Goal: Information Seeking & Learning: Ask a question

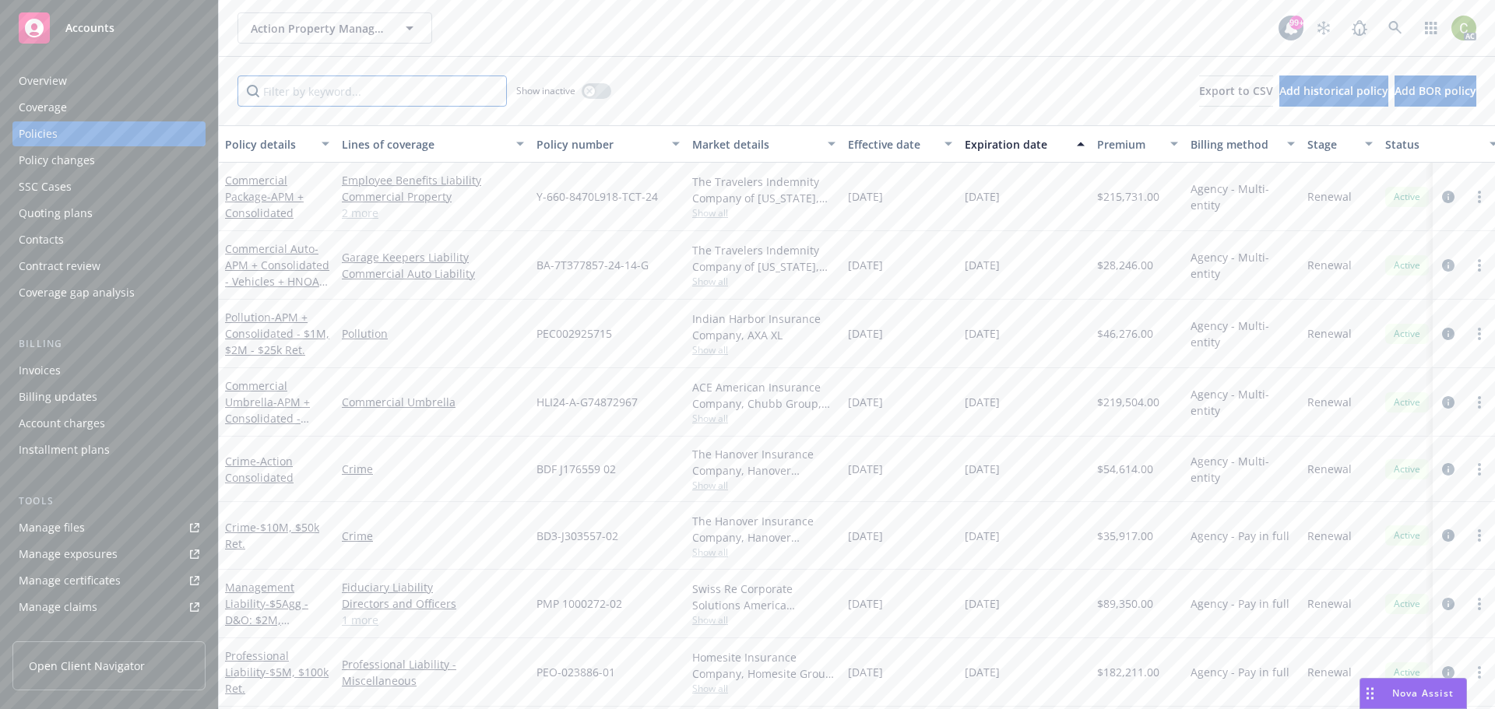
click at [368, 97] on input "Filter by keyword..." at bounding box center [372, 91] width 269 height 31
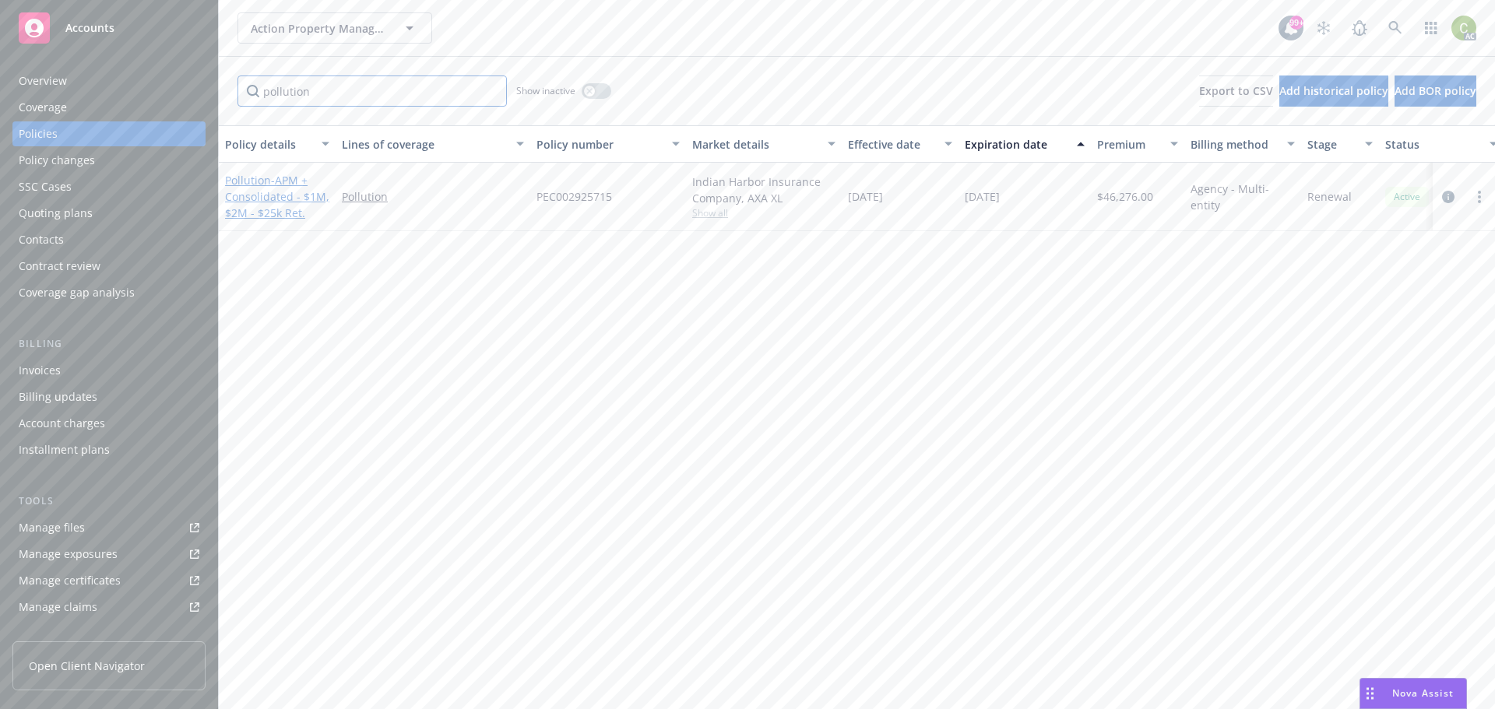
type input "pollution"
click at [280, 182] on span "- APM + Consolidated - $1M, $2M - $25k Ret." at bounding box center [277, 197] width 104 height 48
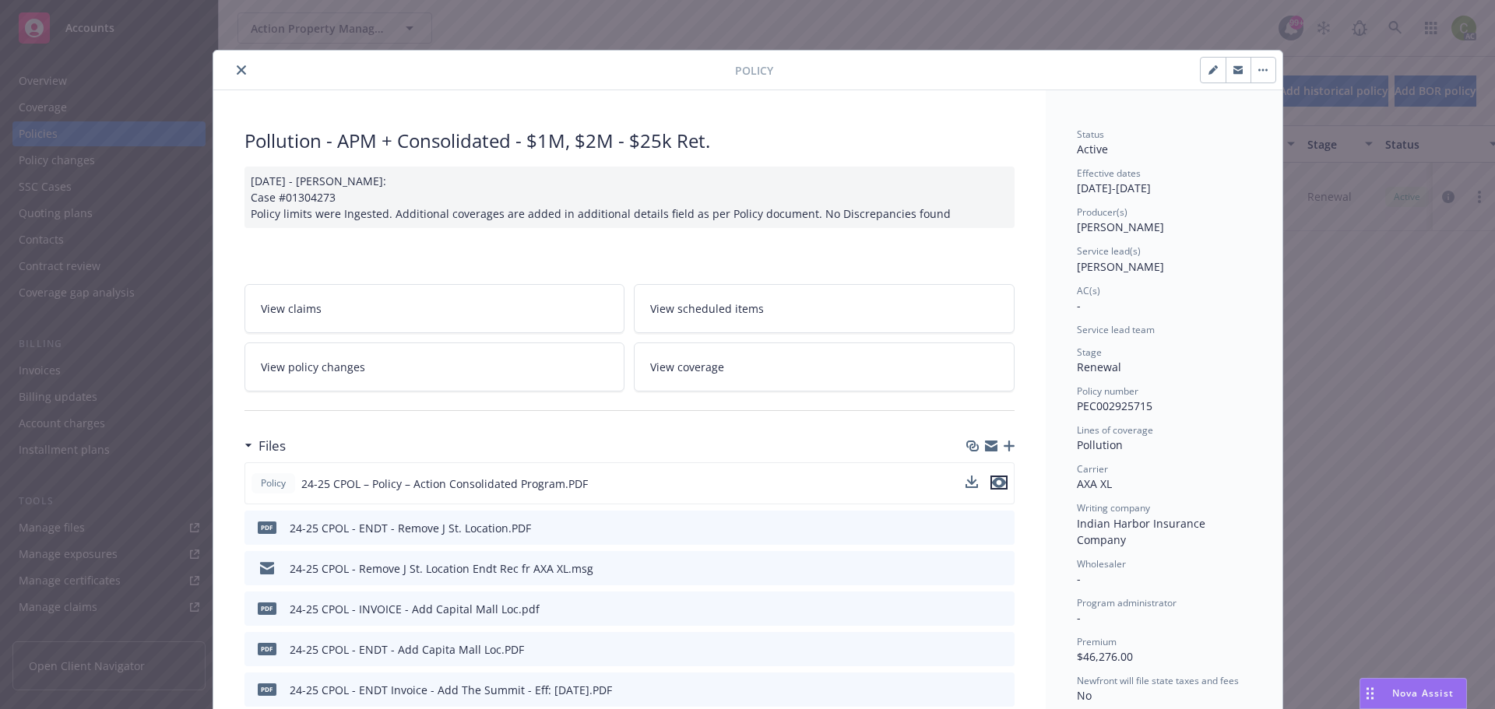
click at [994, 484] on icon "preview file" at bounding box center [999, 482] width 14 height 11
drag, startPoint x: 229, startPoint y: 74, endPoint x: 652, endPoint y: 33, distance: 424.9
click at [232, 74] on button "close" at bounding box center [241, 70] width 19 height 19
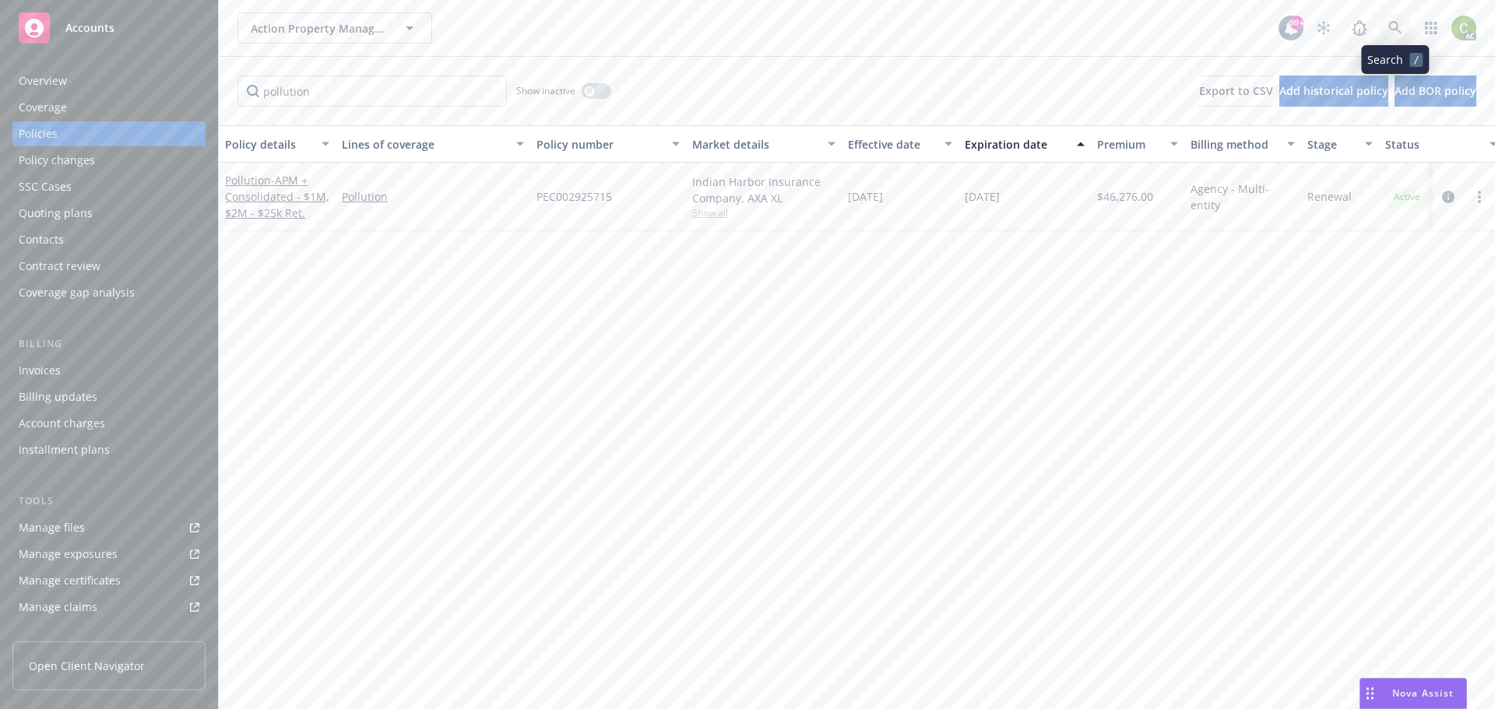
click at [1400, 33] on icon at bounding box center [1396, 28] width 14 height 14
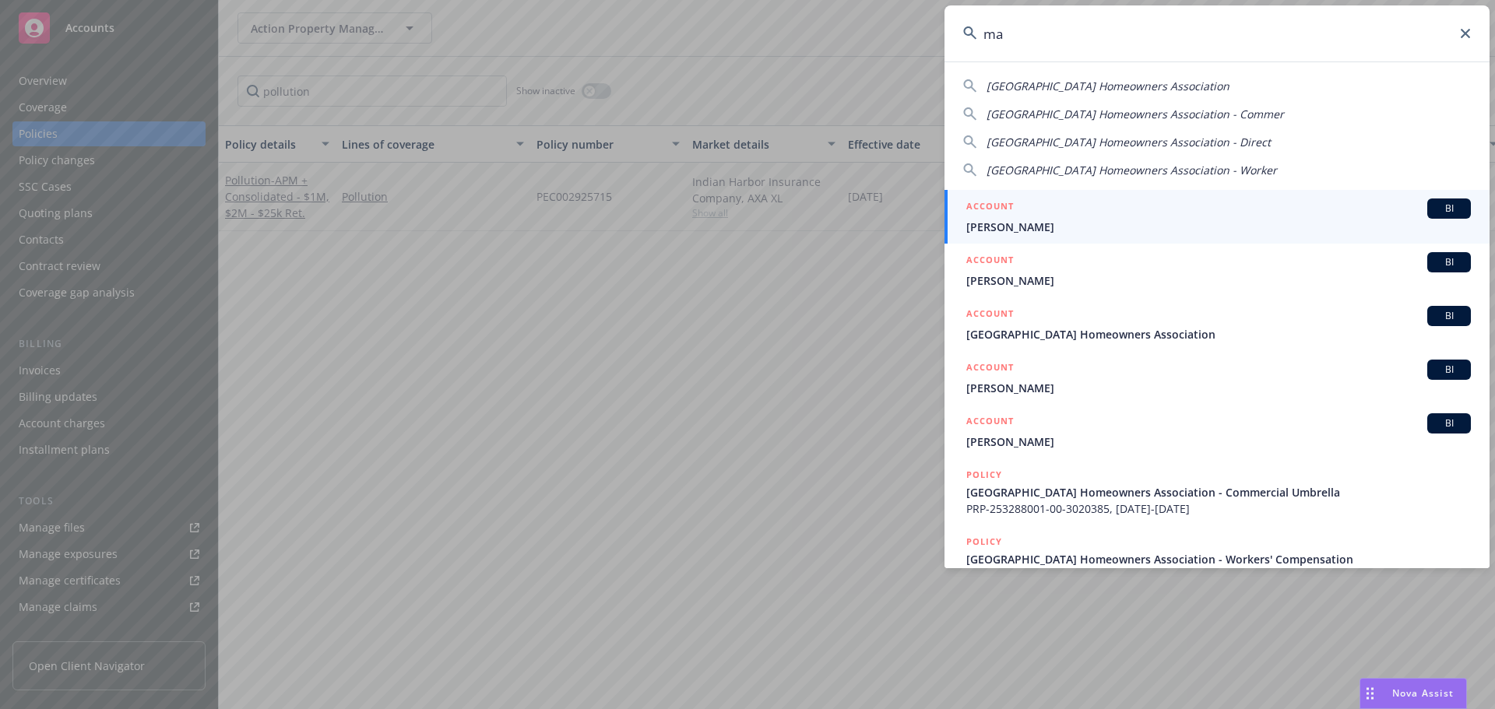
type input "m"
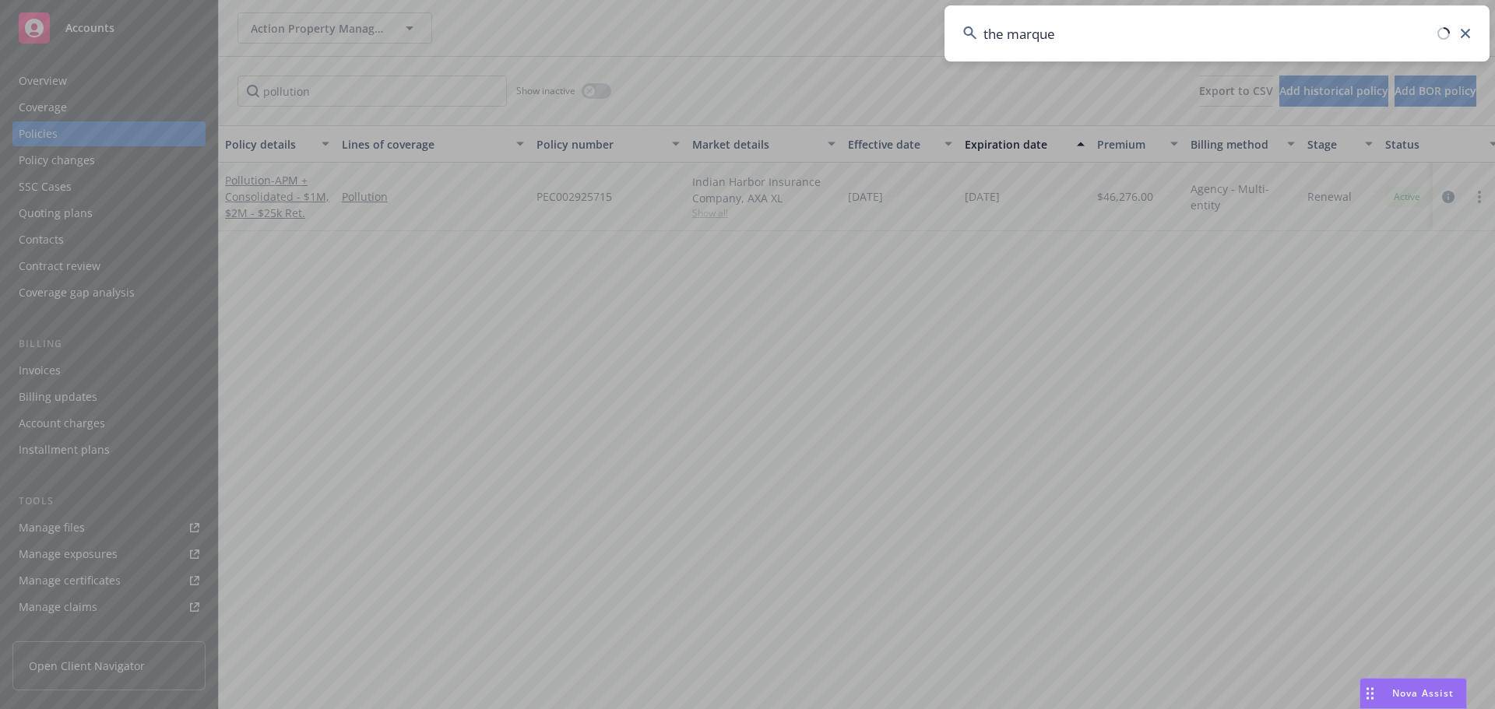
type input "the marquee"
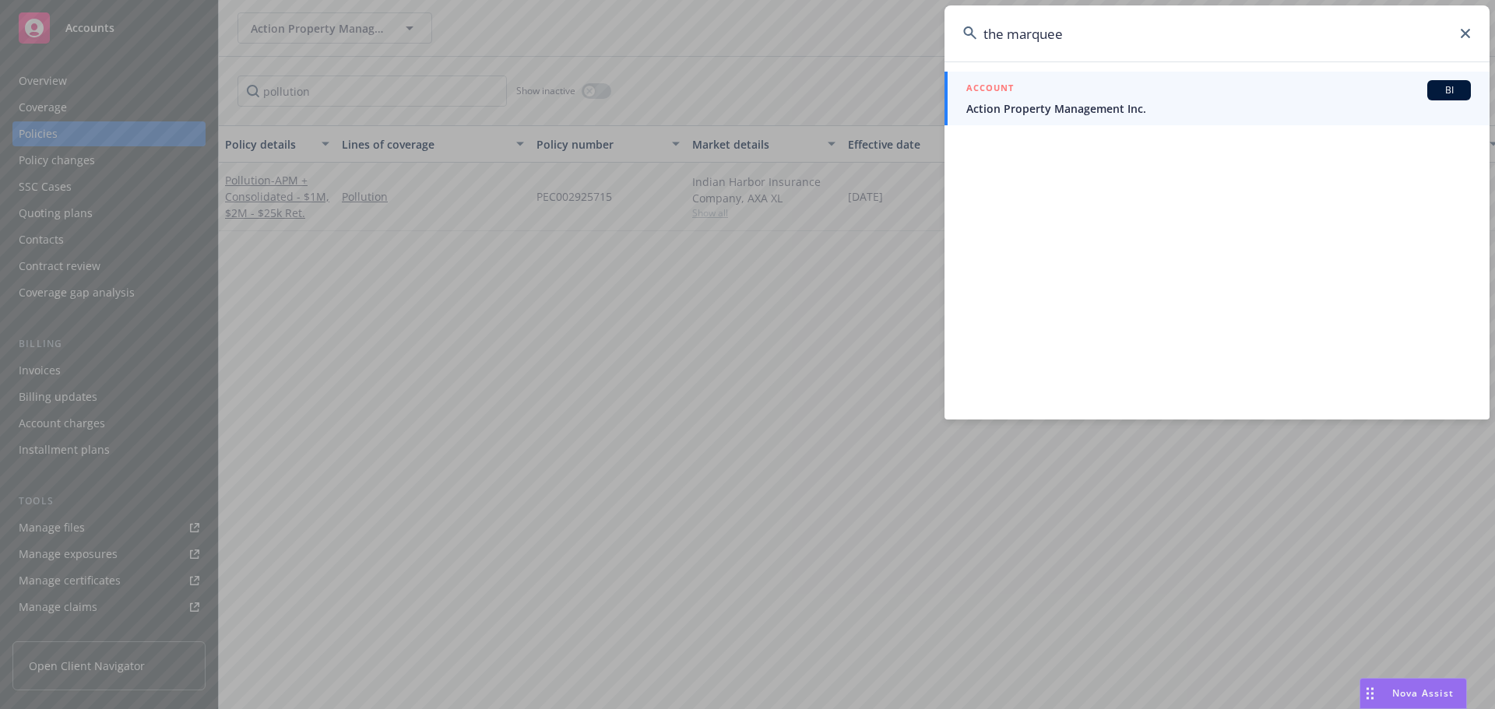
drag, startPoint x: 1104, startPoint y: 35, endPoint x: 801, endPoint y: 37, distance: 302.2
click at [801, 37] on div "the marquee ACCOUNT BI Action Property Management Inc." at bounding box center [747, 354] width 1495 height 709
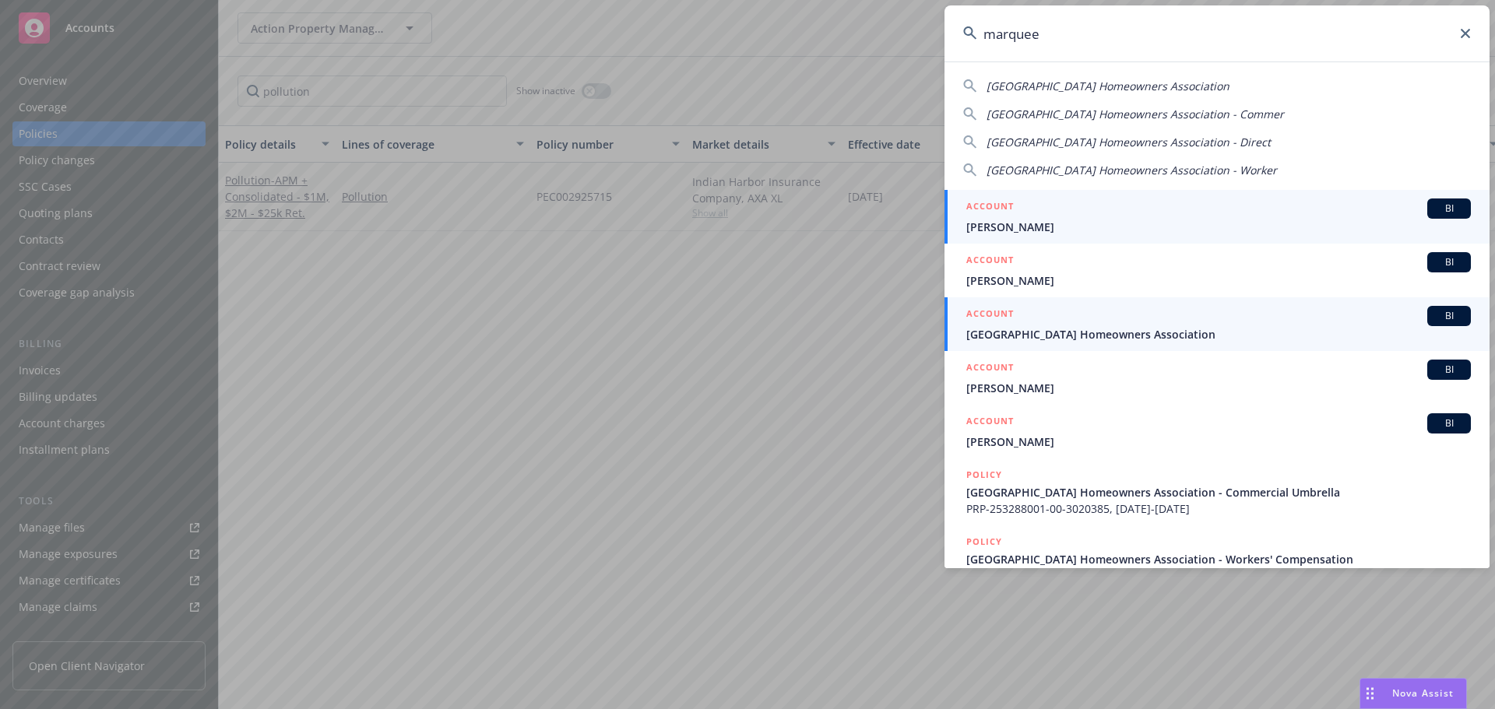
type input "marquee"
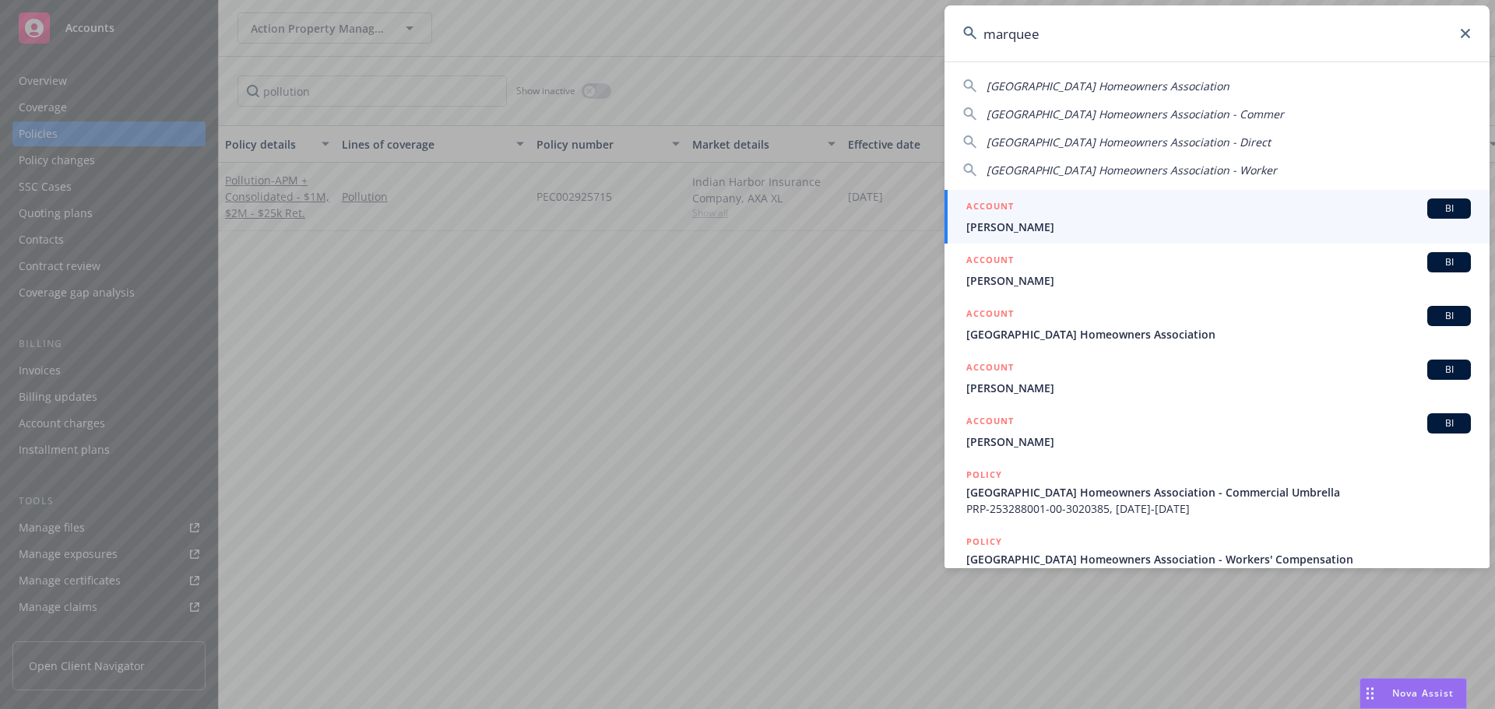
click at [1186, 337] on span "[GEOGRAPHIC_DATA] Homeowners Association" at bounding box center [1218, 334] width 505 height 16
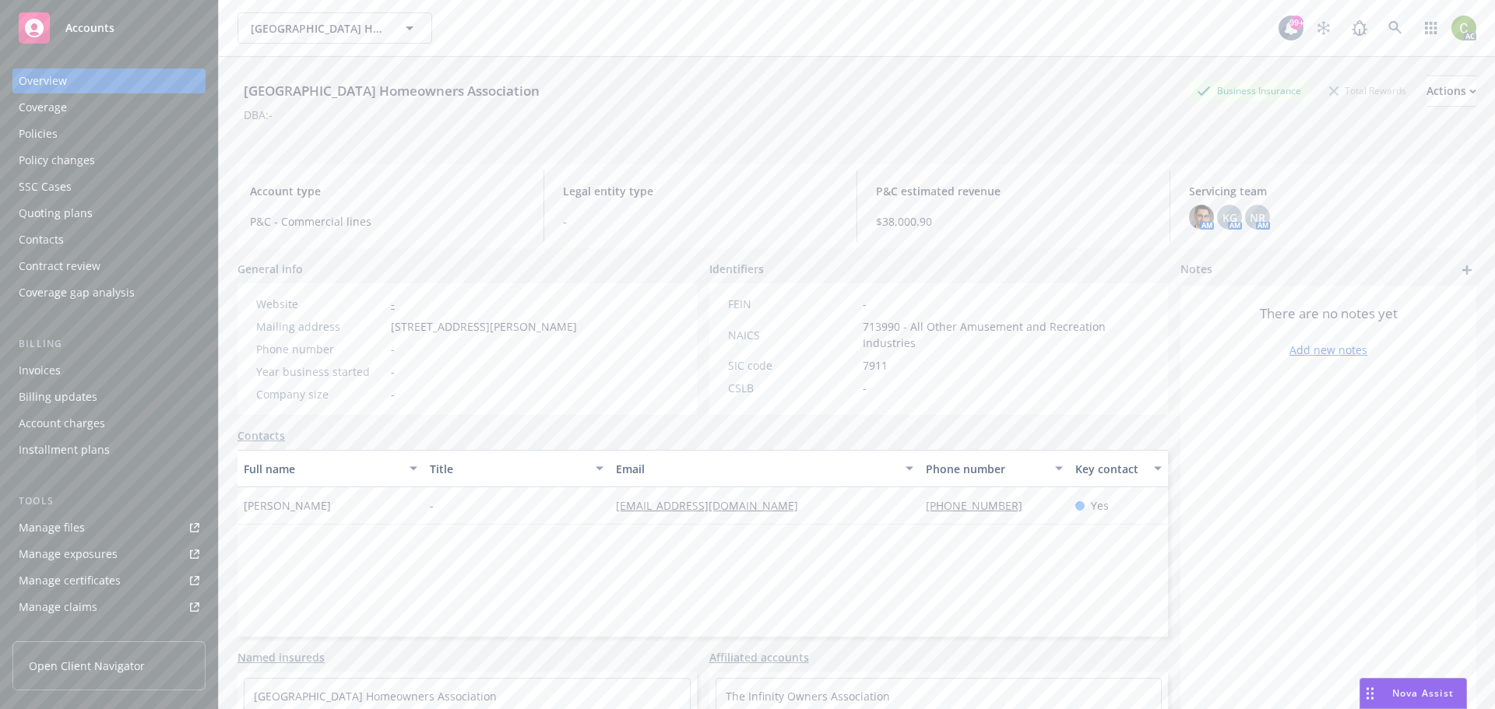
click at [48, 129] on div "Policies" at bounding box center [38, 133] width 39 height 25
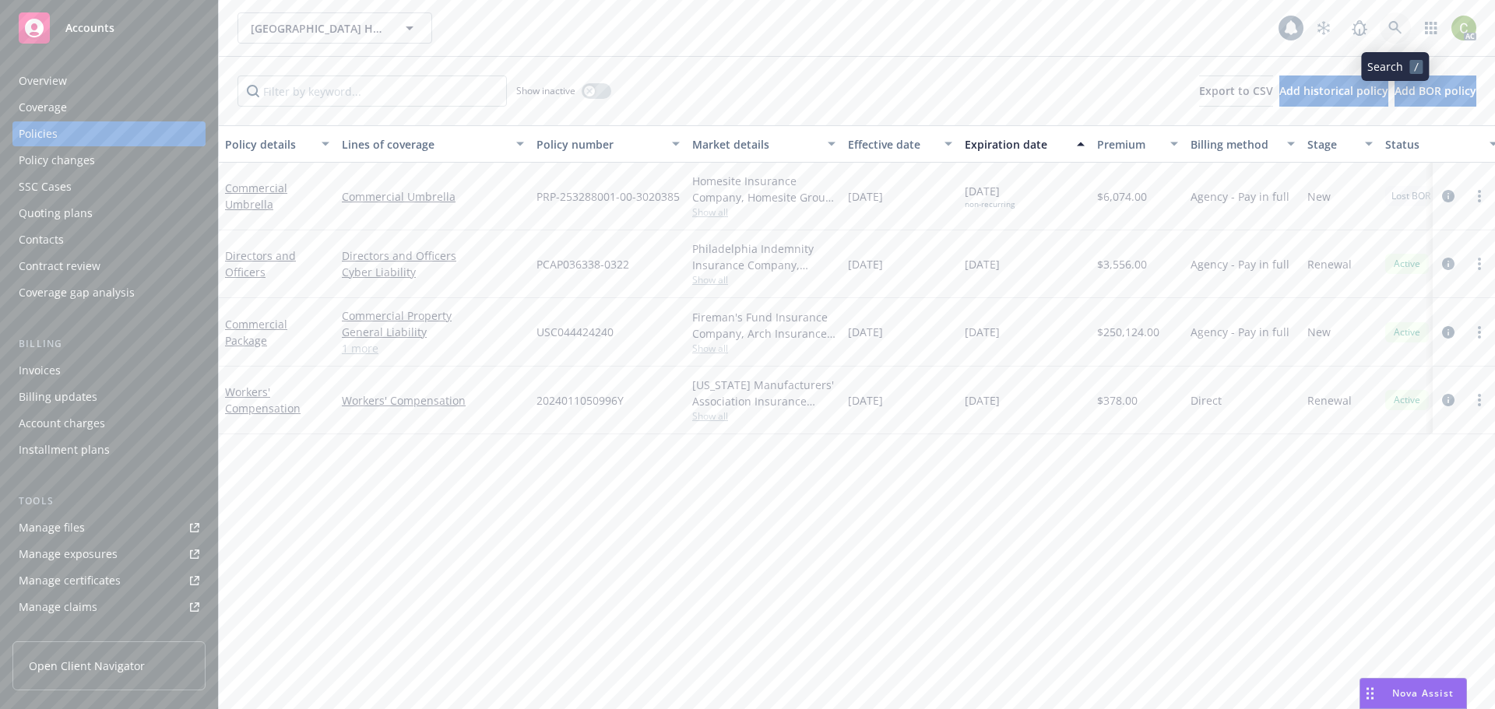
click at [1392, 22] on icon at bounding box center [1396, 28] width 14 height 14
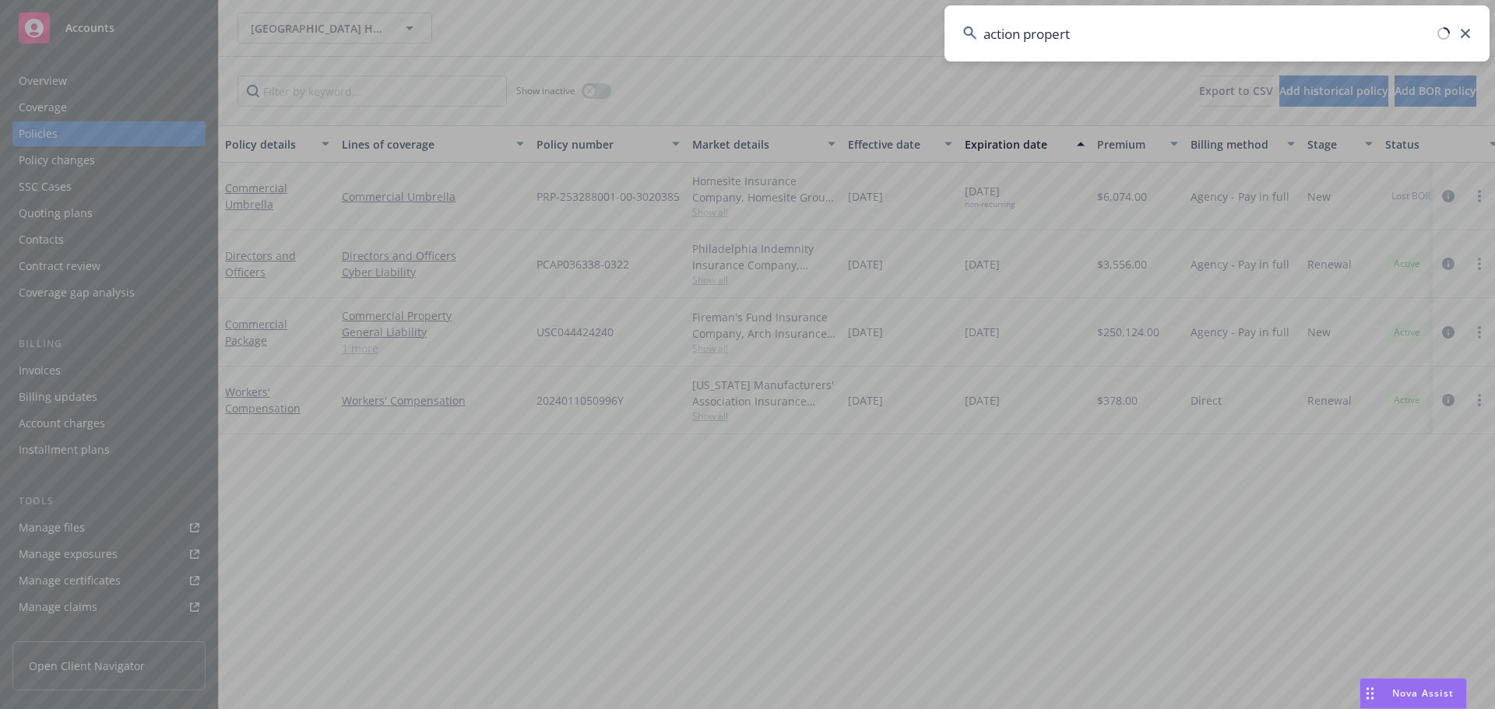
type input "action property"
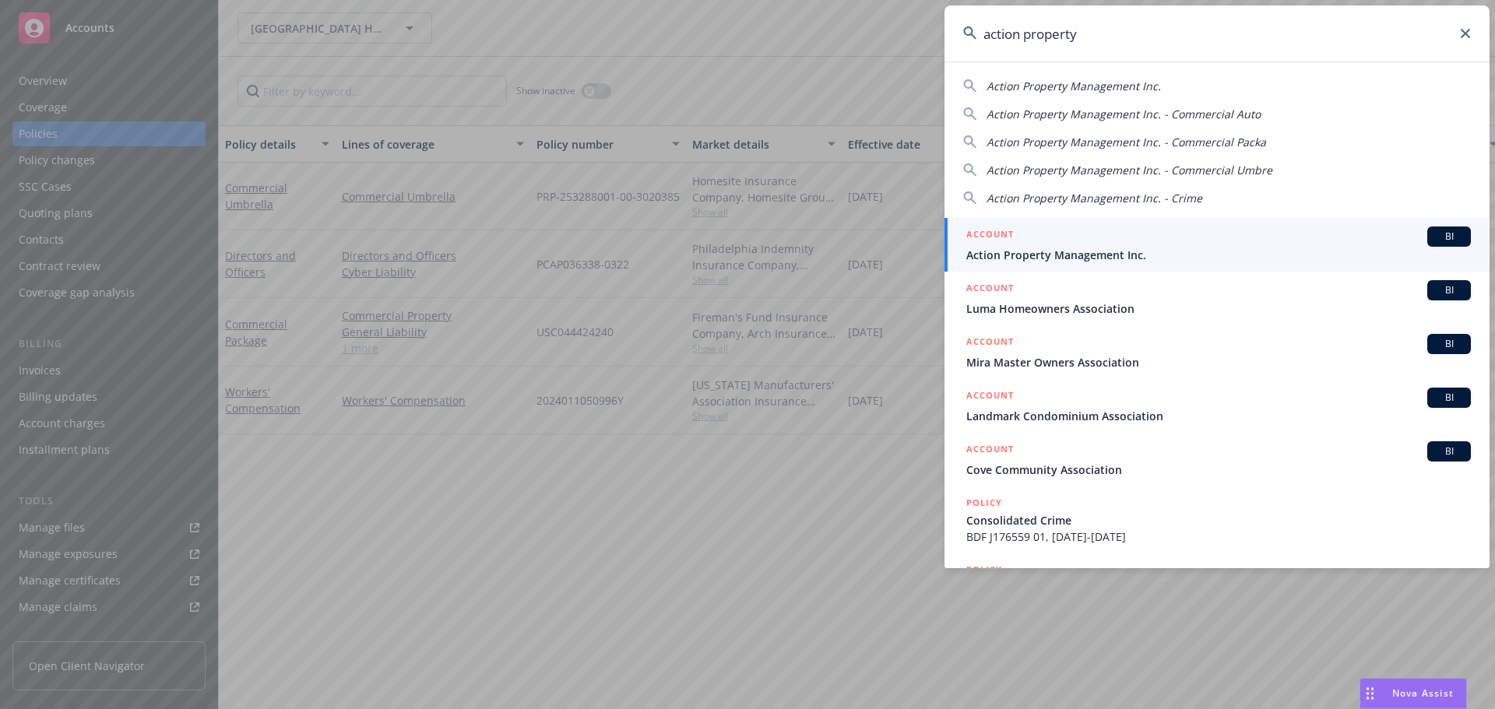
click at [1135, 243] on div "ACCOUNT BI" at bounding box center [1218, 237] width 505 height 20
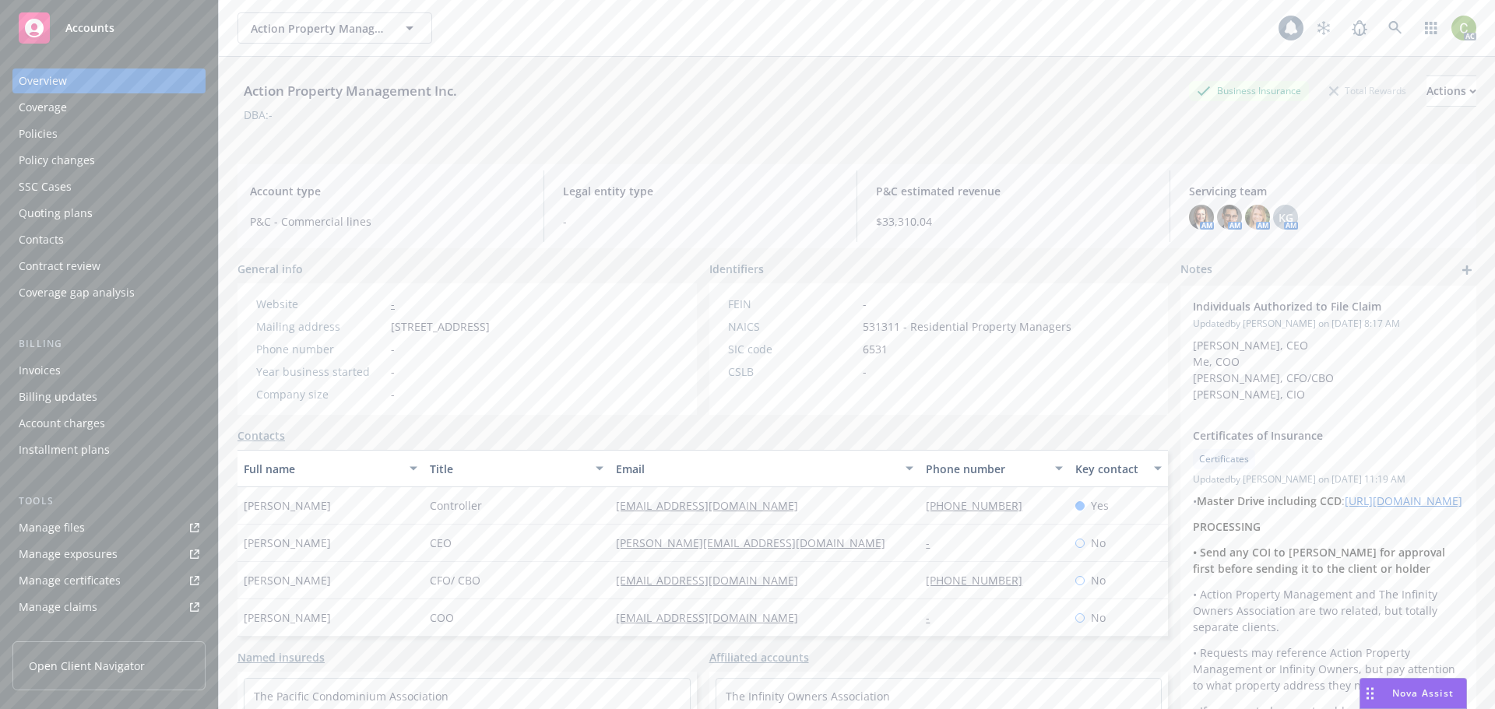
click at [58, 128] on div "Policies" at bounding box center [109, 133] width 181 height 25
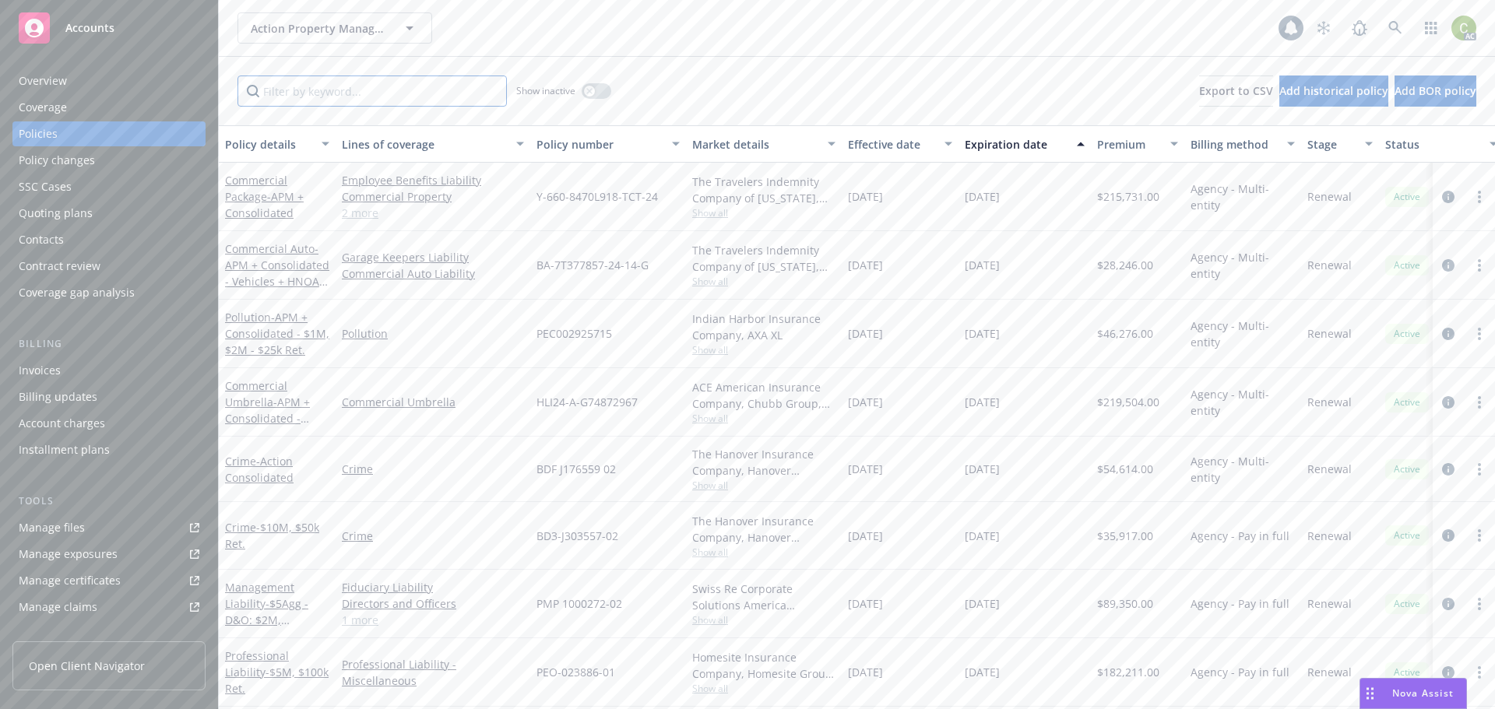
click at [428, 91] on input "Filter by keyword..." at bounding box center [372, 91] width 269 height 31
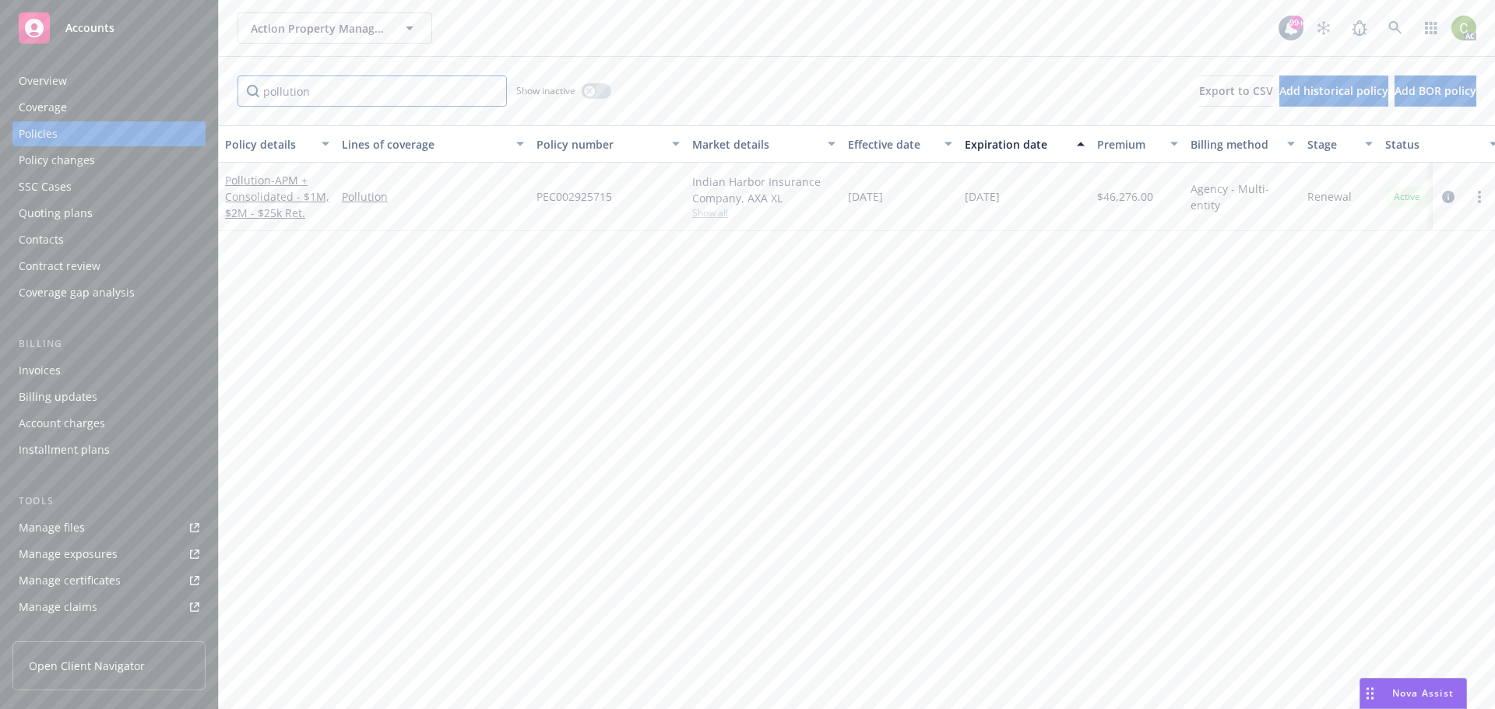
type input "pollution"
drag, startPoint x: 1030, startPoint y: 196, endPoint x: 833, endPoint y: 202, distance: 197.1
click at [833, 202] on div "Pollution - APM + Consolidated - $1M, $2M - $25k Ret. Pollution PEC002925715 In…" at bounding box center [970, 197] width 1503 height 69
click at [852, 198] on span "[DATE]" at bounding box center [865, 196] width 35 height 16
drag, startPoint x: 850, startPoint y: 197, endPoint x: 1031, endPoint y: 199, distance: 181.5
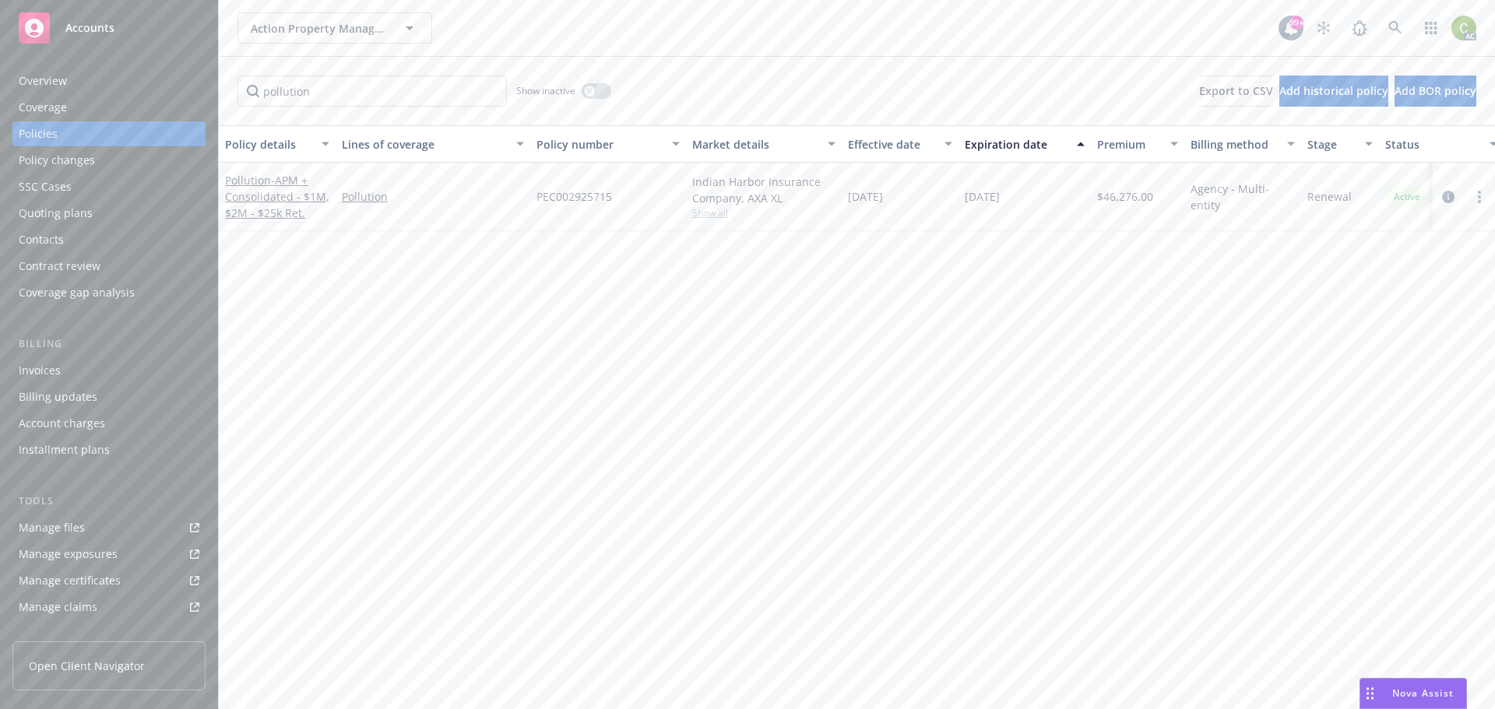
click at [1031, 199] on div "Pollution - APM + Consolidated - $1M, $2M - $25k Ret. Pollution PEC002925715 In…" at bounding box center [970, 197] width 1503 height 69
click at [1403, 21] on link at bounding box center [1395, 27] width 31 height 31
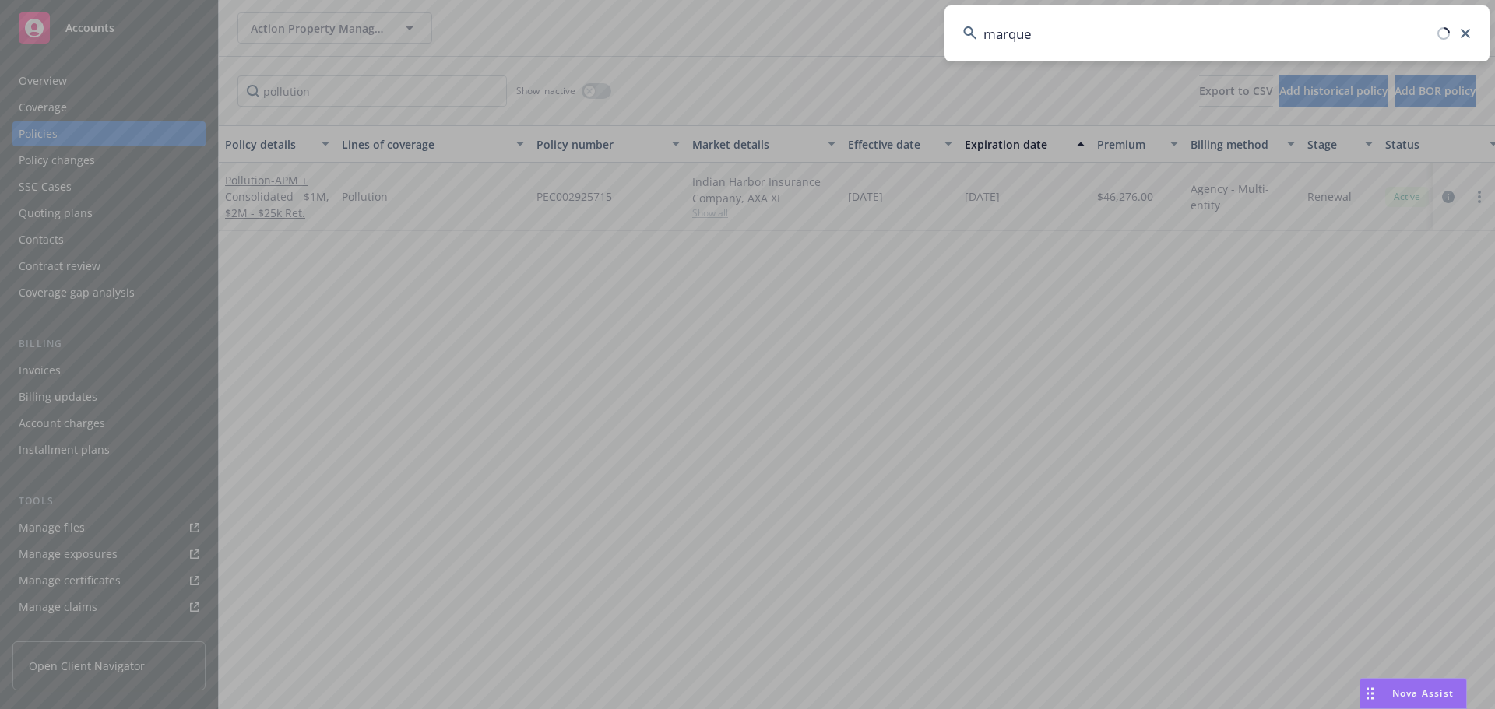
type input "marquee"
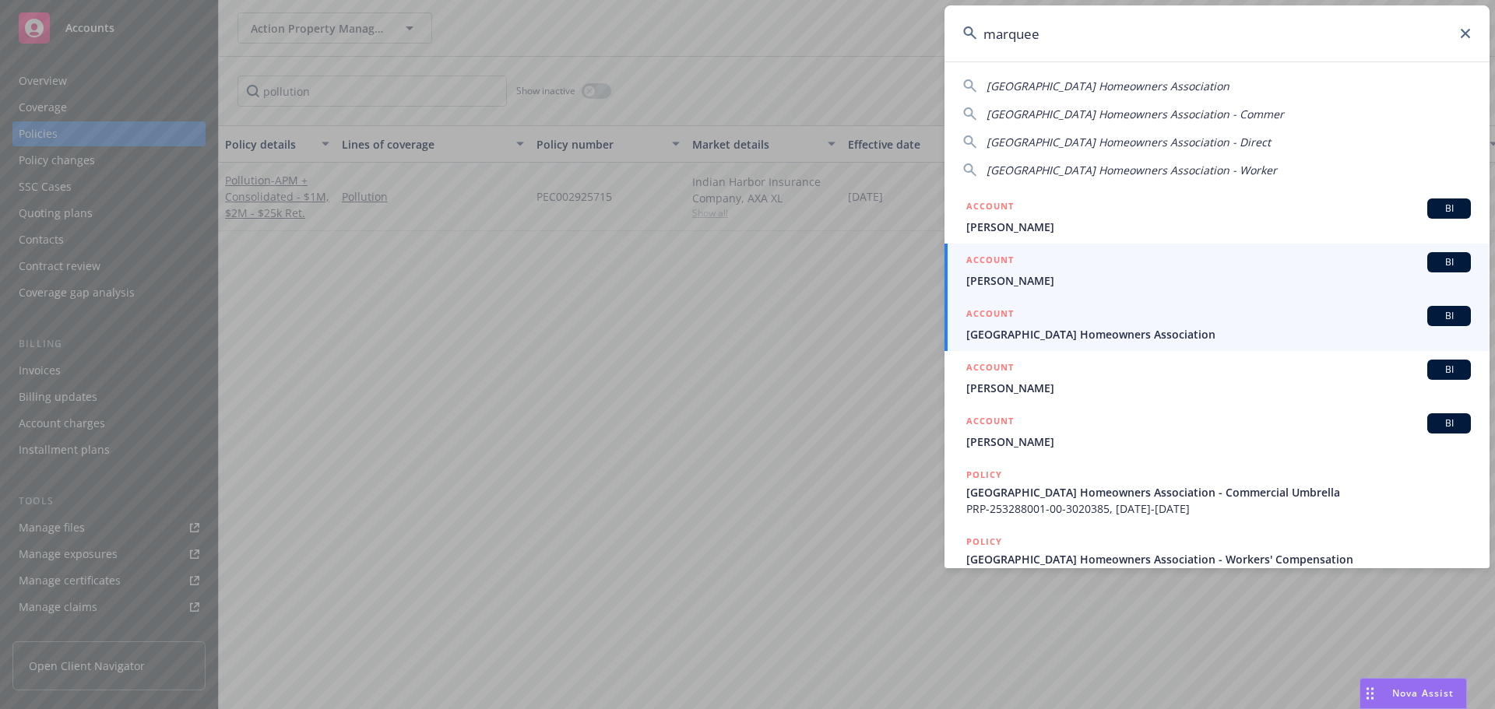
click at [1100, 329] on span "[GEOGRAPHIC_DATA] Homeowners Association" at bounding box center [1218, 334] width 505 height 16
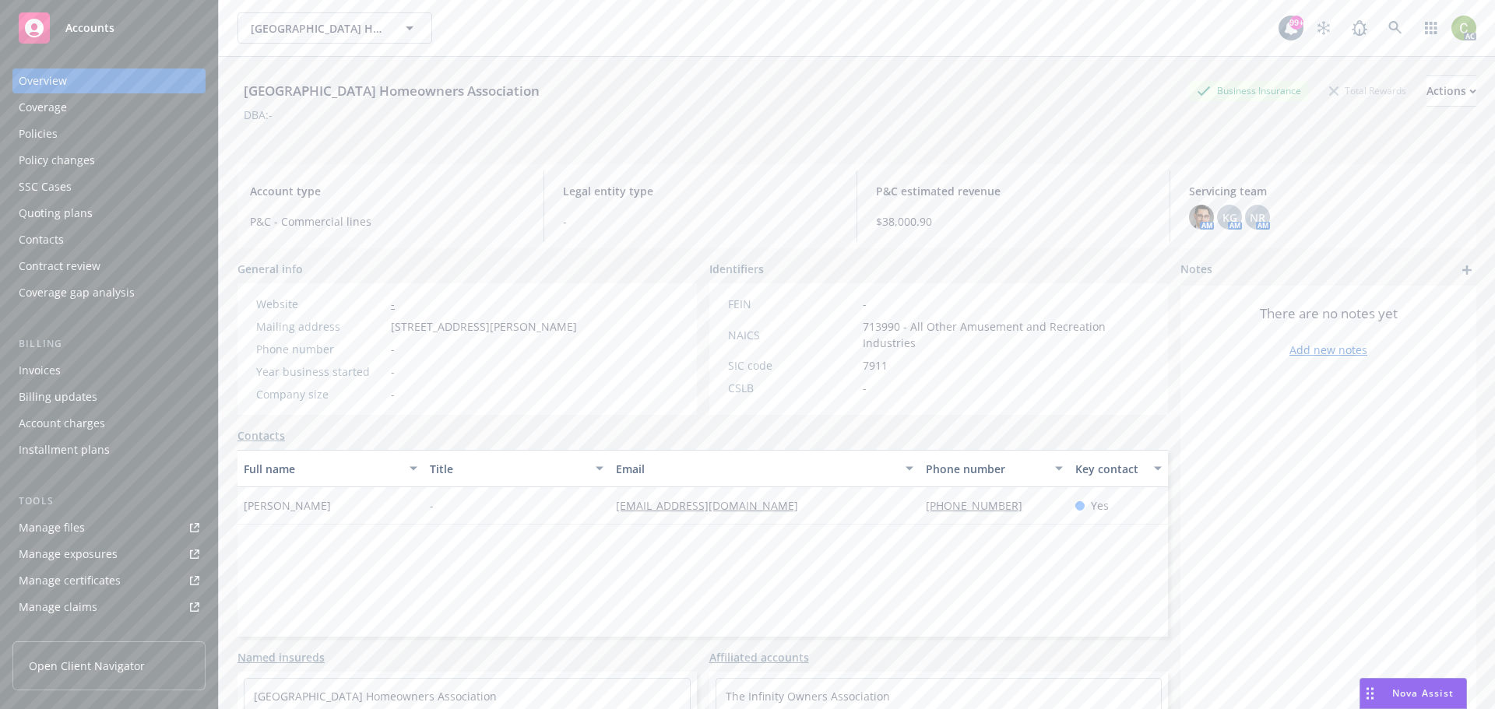
click at [61, 129] on div "Policies" at bounding box center [109, 133] width 181 height 25
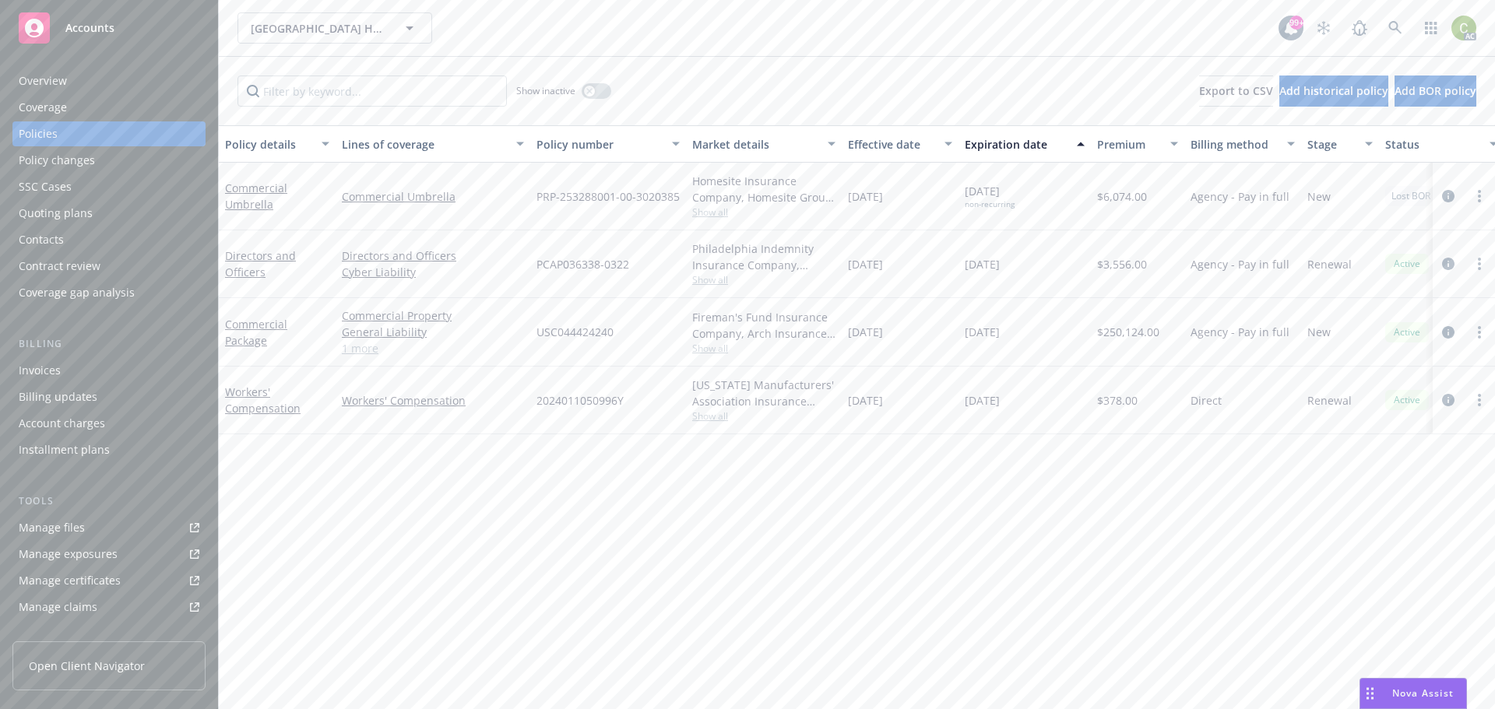
click at [371, 352] on link "1 more" at bounding box center [433, 348] width 182 height 16
click at [242, 332] on link "Commercial Package" at bounding box center [256, 340] width 62 height 31
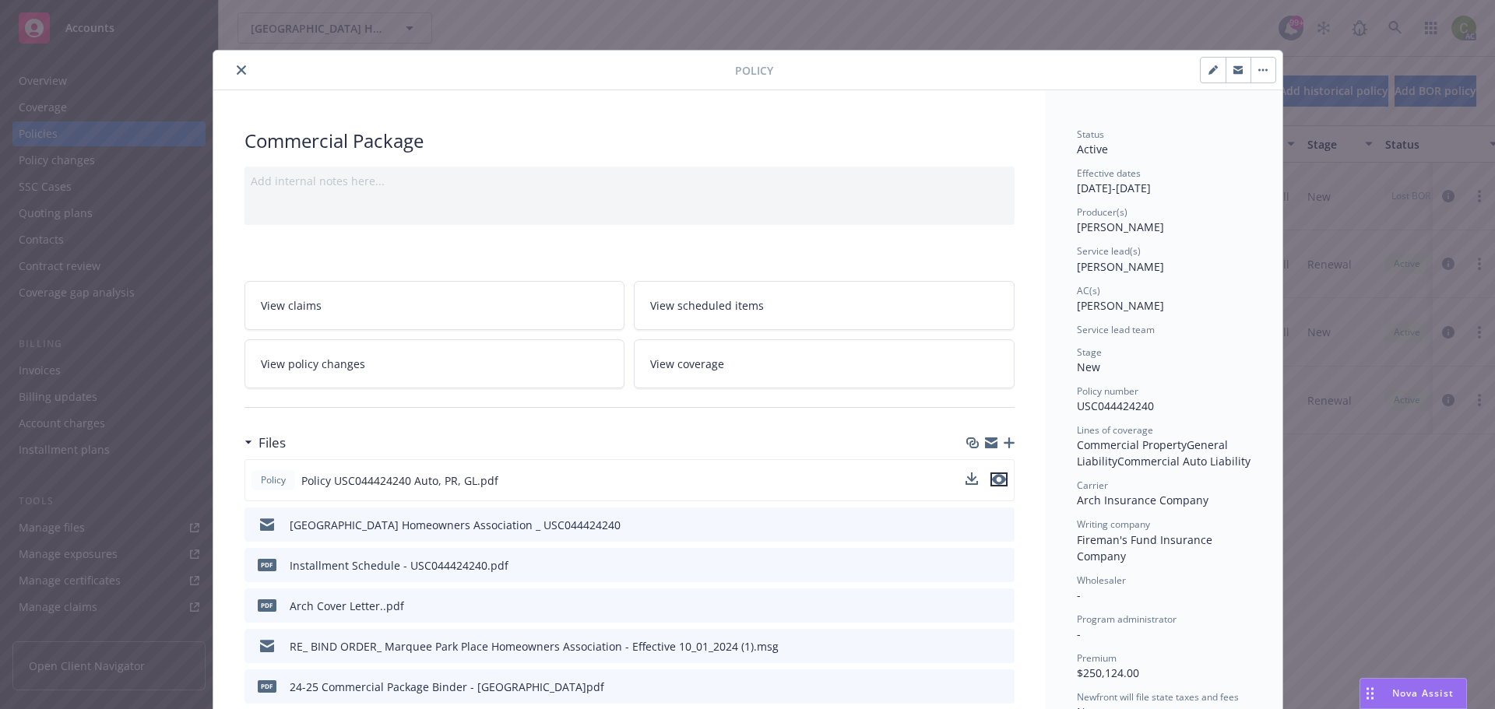
click at [994, 482] on icon "preview file" at bounding box center [999, 479] width 14 height 11
click at [241, 70] on button "close" at bounding box center [241, 70] width 19 height 19
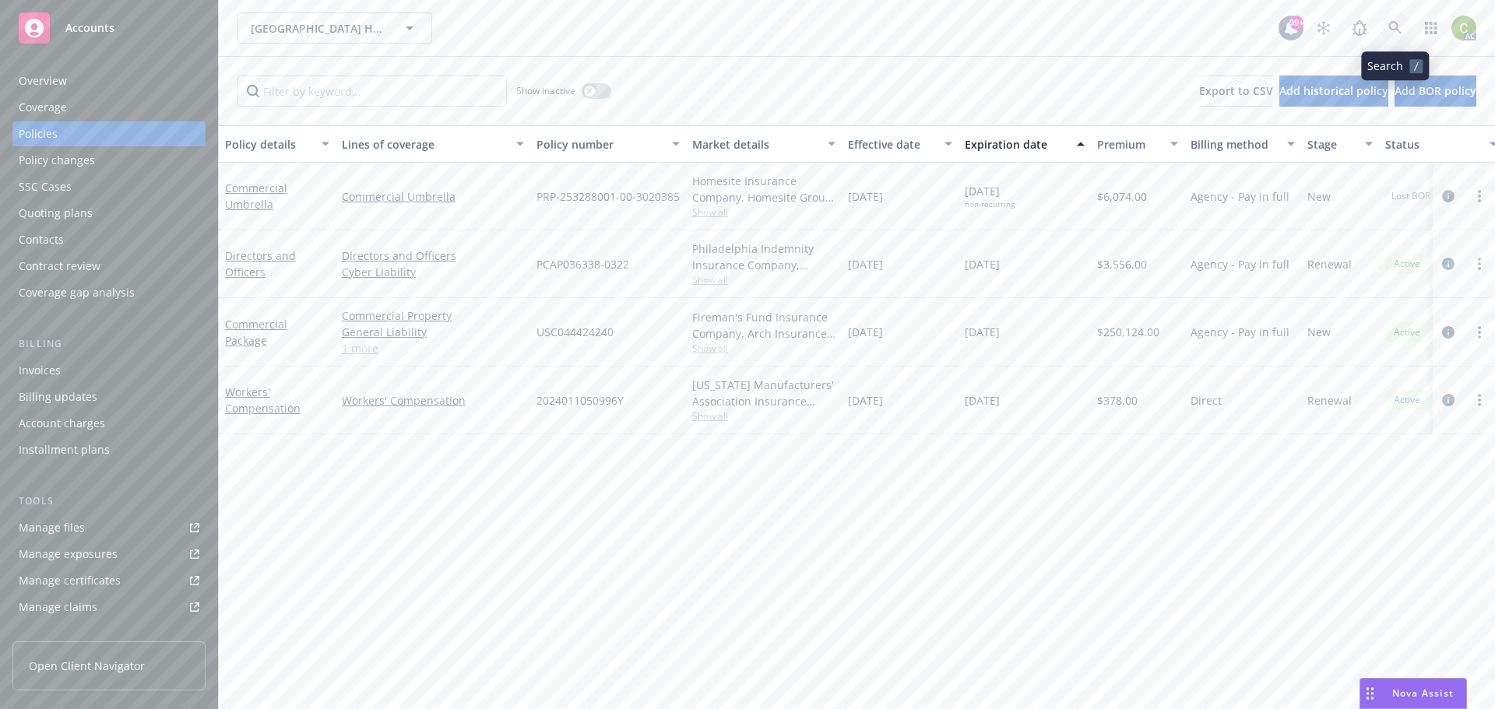
click at [1401, 30] on icon at bounding box center [1396, 28] width 14 height 14
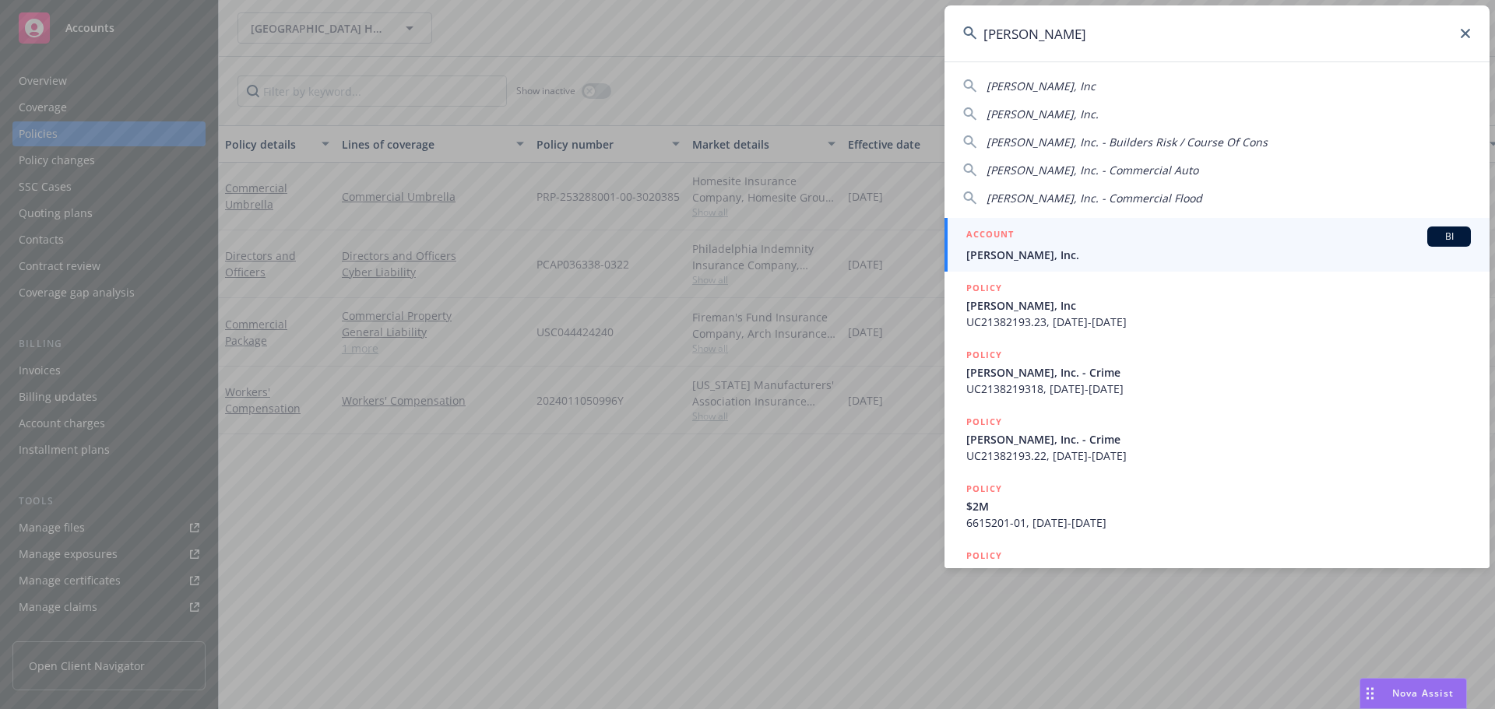
type input "[PERSON_NAME]"
click at [1333, 235] on div "ACCOUNT BI" at bounding box center [1218, 237] width 505 height 20
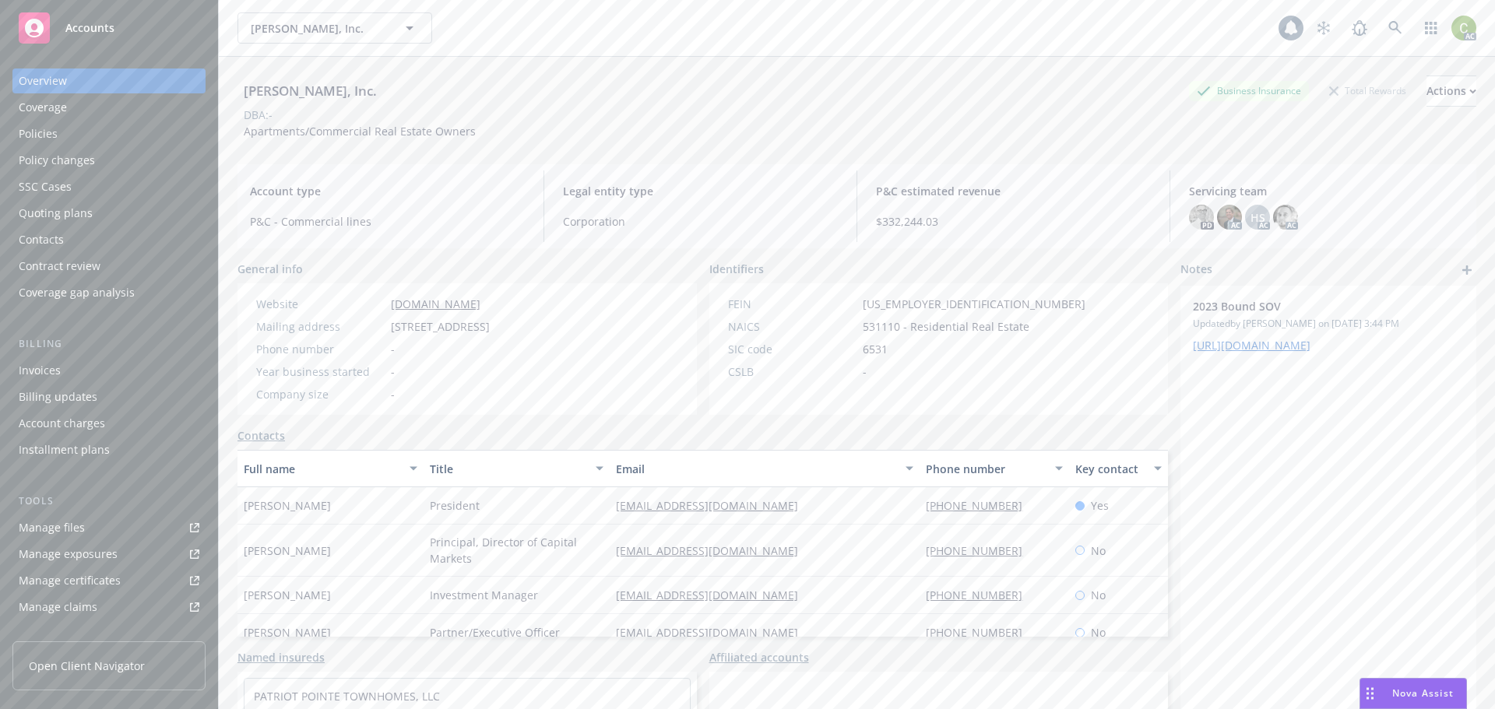
click at [61, 133] on div "Policies" at bounding box center [109, 133] width 181 height 25
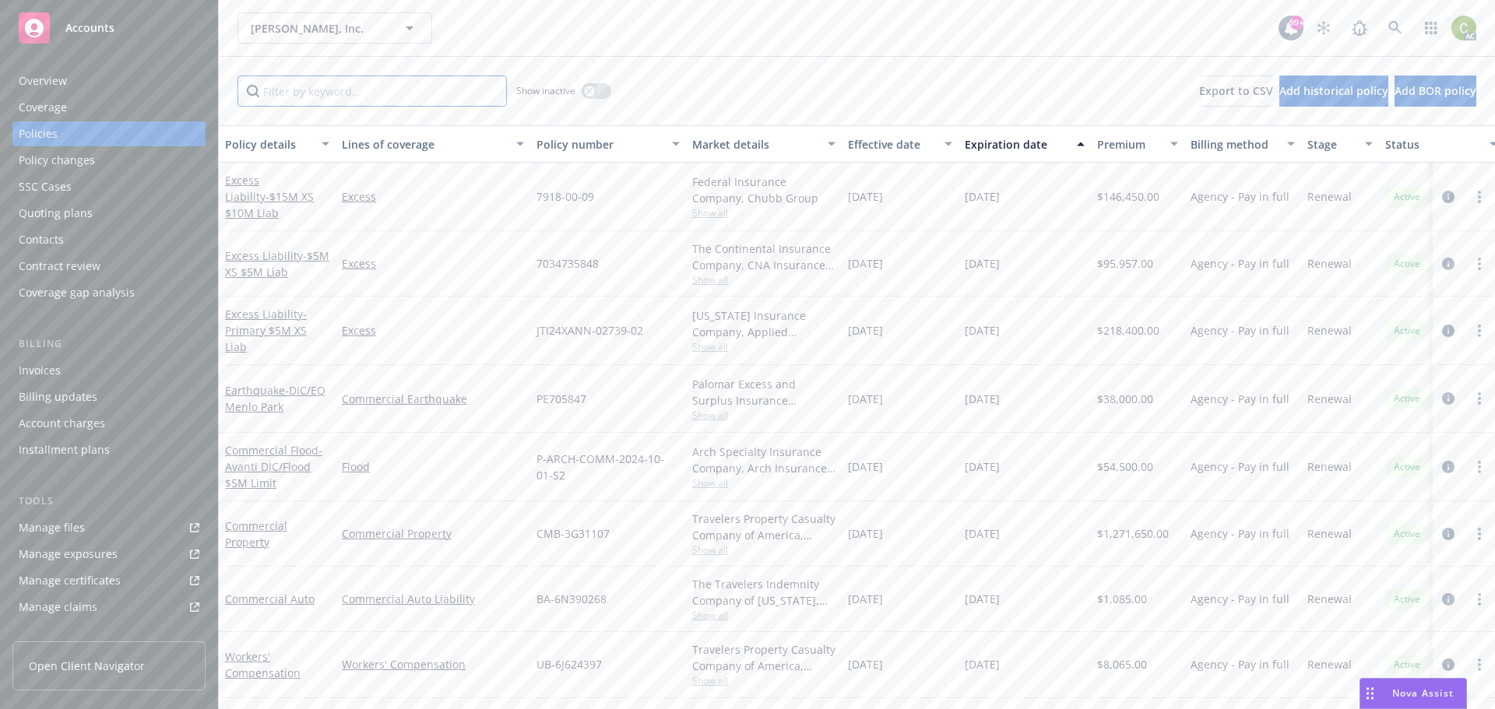
click at [327, 100] on input "Filter by keyword..." at bounding box center [372, 91] width 269 height 31
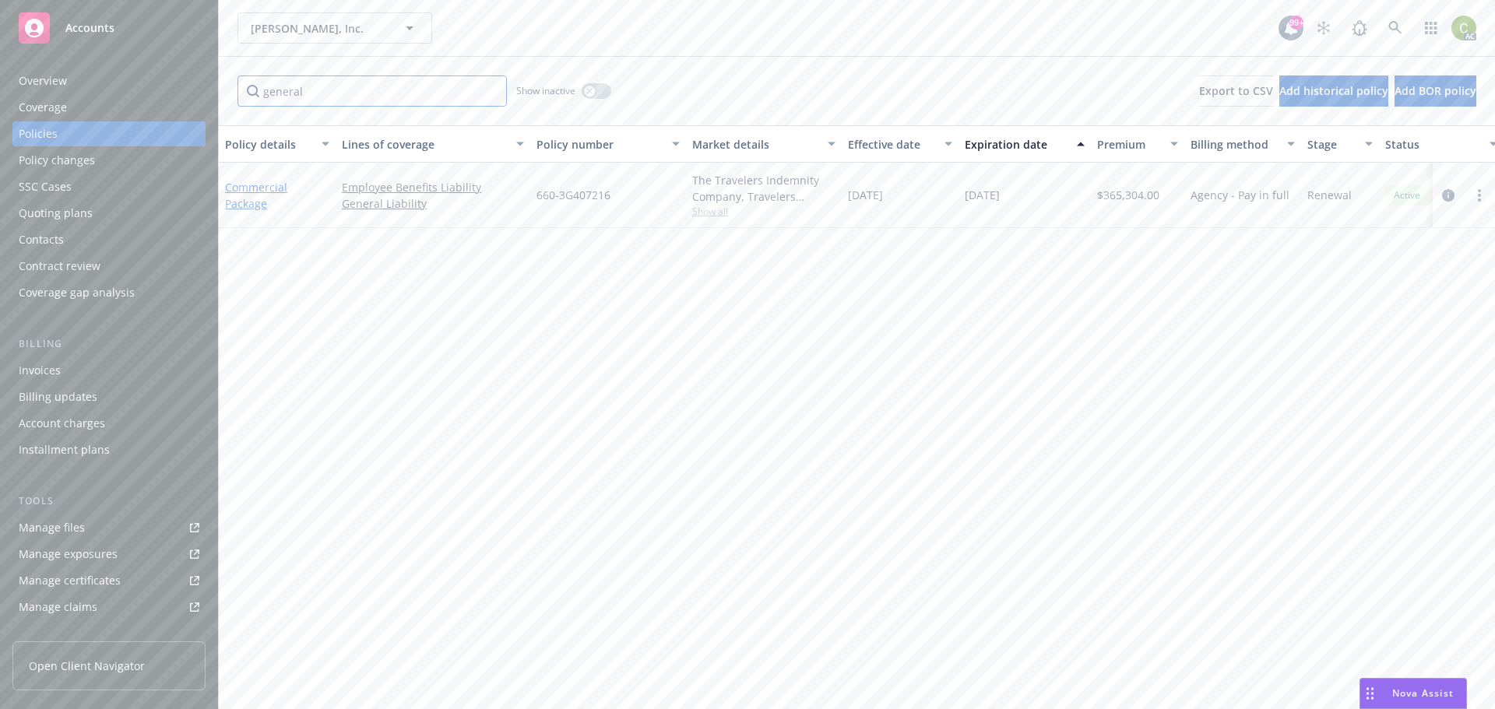
type input "general"
click at [281, 188] on link "Commercial Package" at bounding box center [256, 195] width 62 height 31
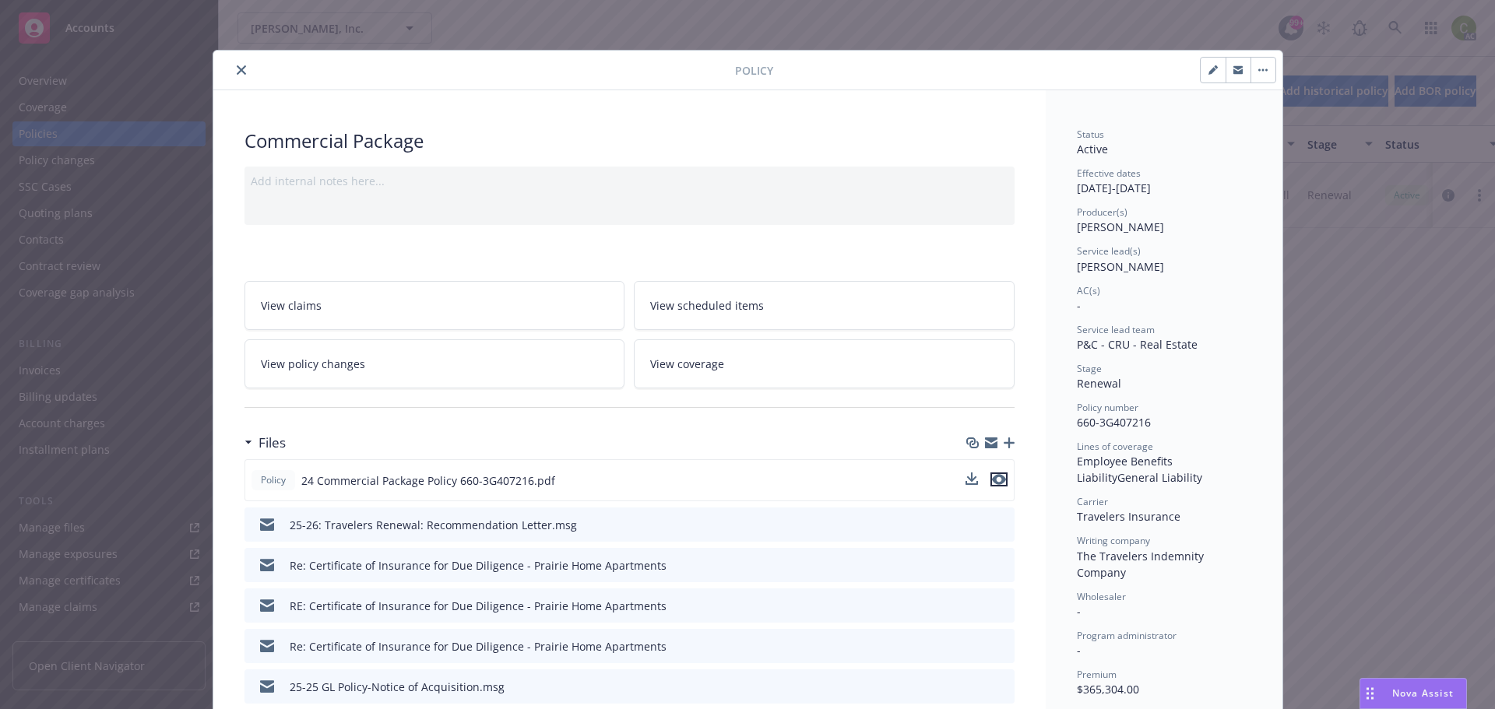
click at [995, 481] on icon "preview file" at bounding box center [999, 479] width 14 height 11
click at [232, 66] on button "close" at bounding box center [241, 70] width 19 height 19
click at [1391, 28] on icon at bounding box center [1395, 27] width 13 height 13
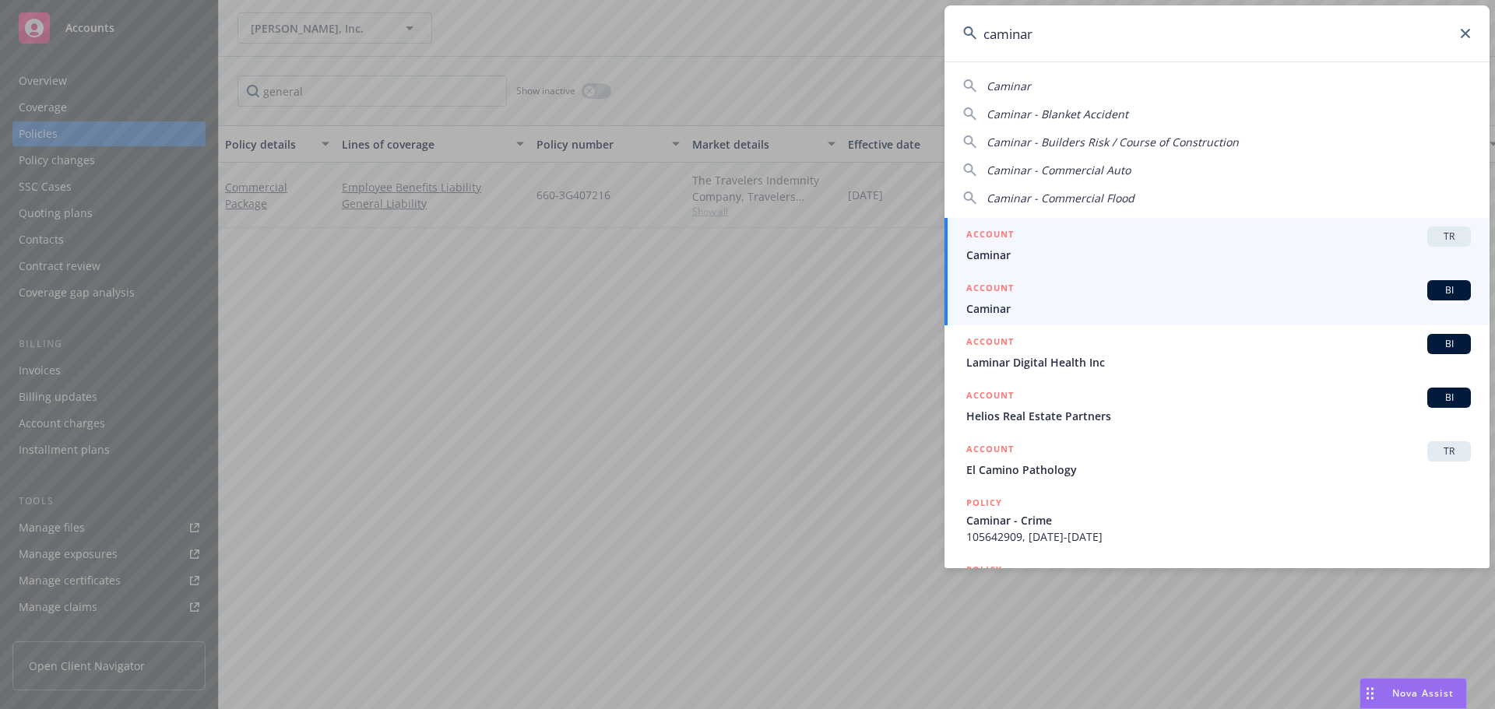
type input "caminar"
click at [1111, 303] on span "Caminar" at bounding box center [1218, 309] width 505 height 16
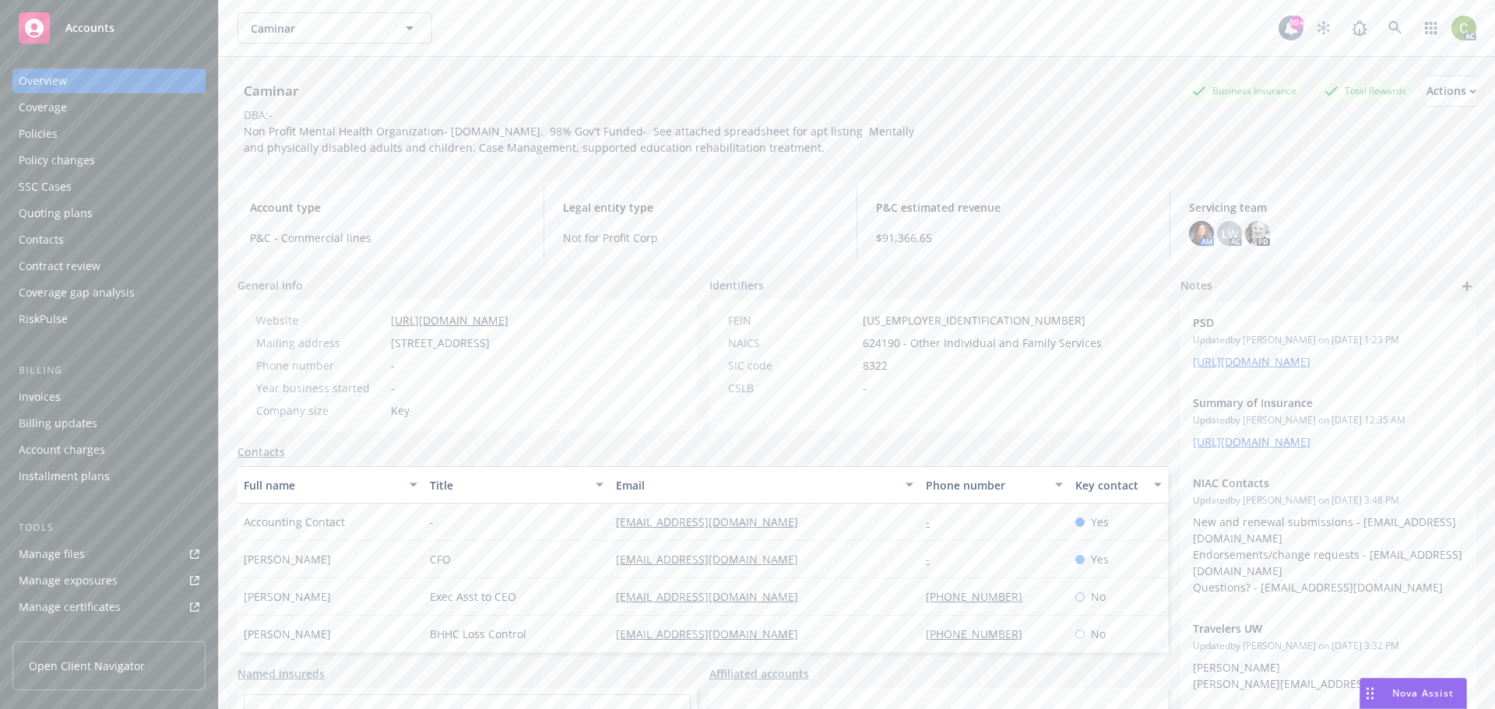
click at [49, 145] on div "Policies" at bounding box center [38, 133] width 39 height 25
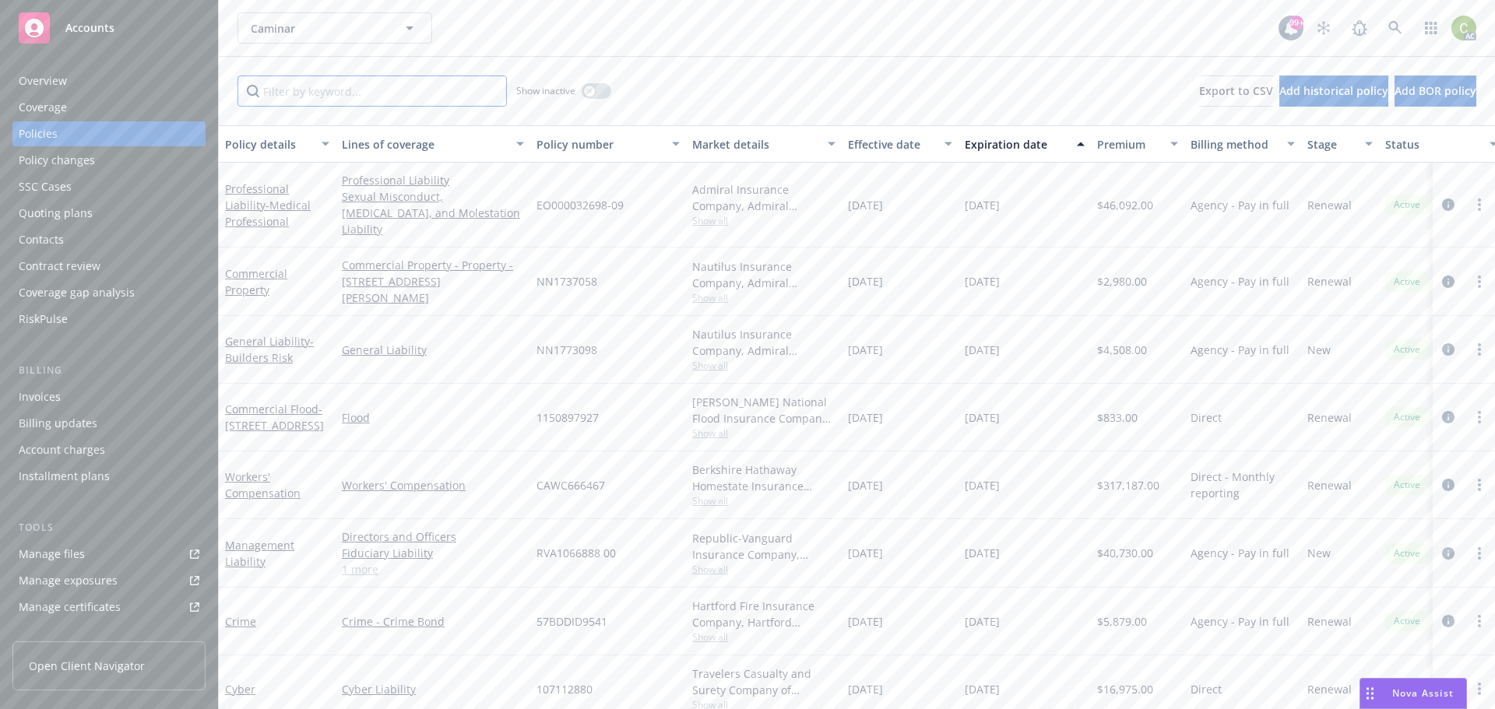
click at [327, 92] on input "Filter by keyword..." at bounding box center [372, 91] width 269 height 31
type input "m"
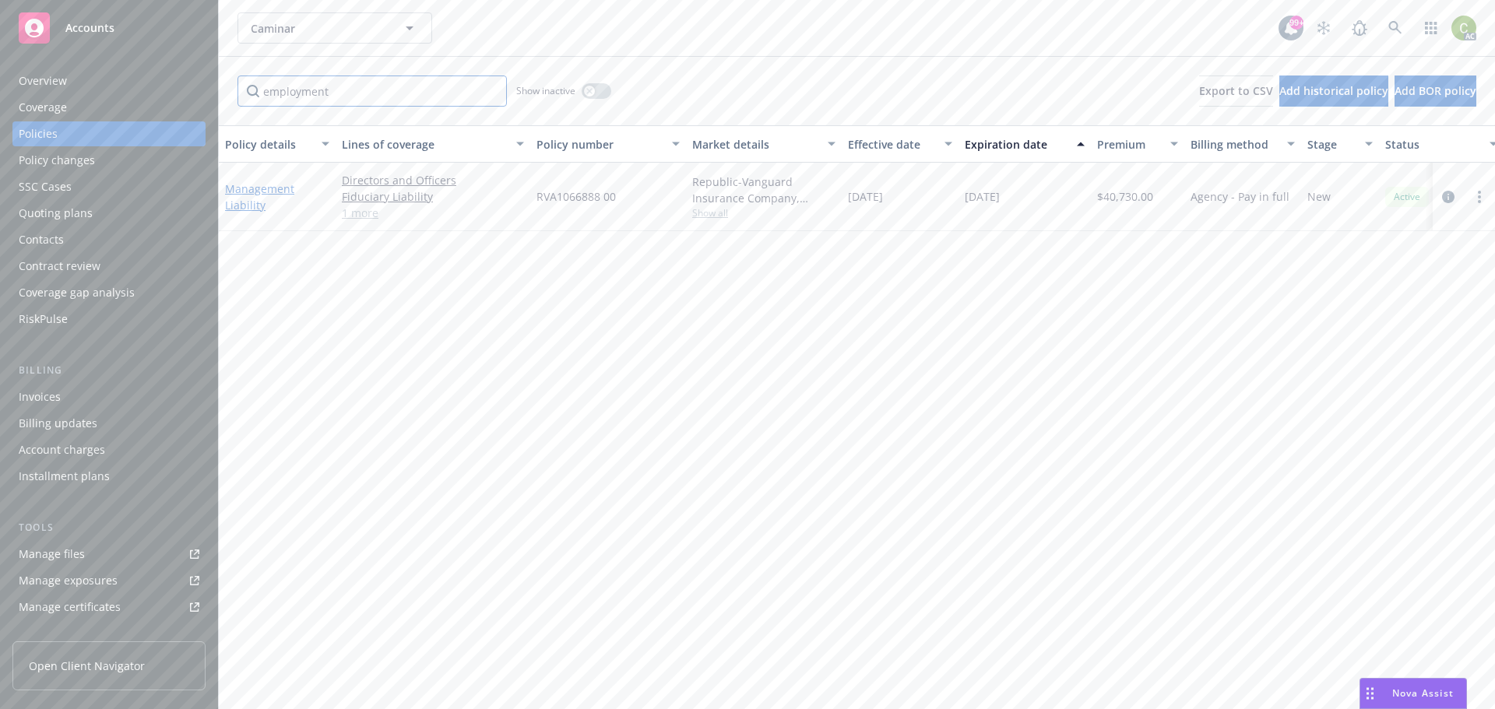
type input "employment"
click at [279, 190] on link "Management Liability" at bounding box center [259, 196] width 69 height 31
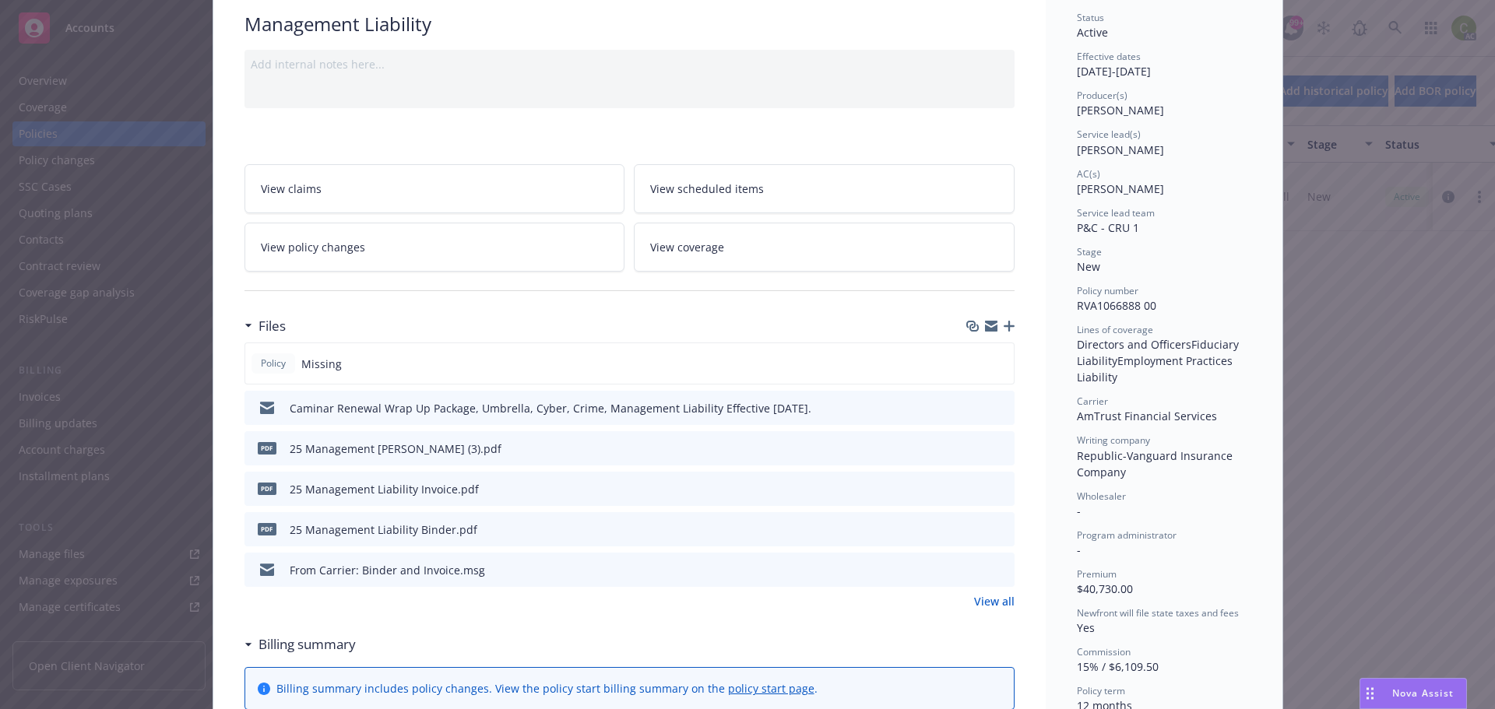
scroll to position [234, 0]
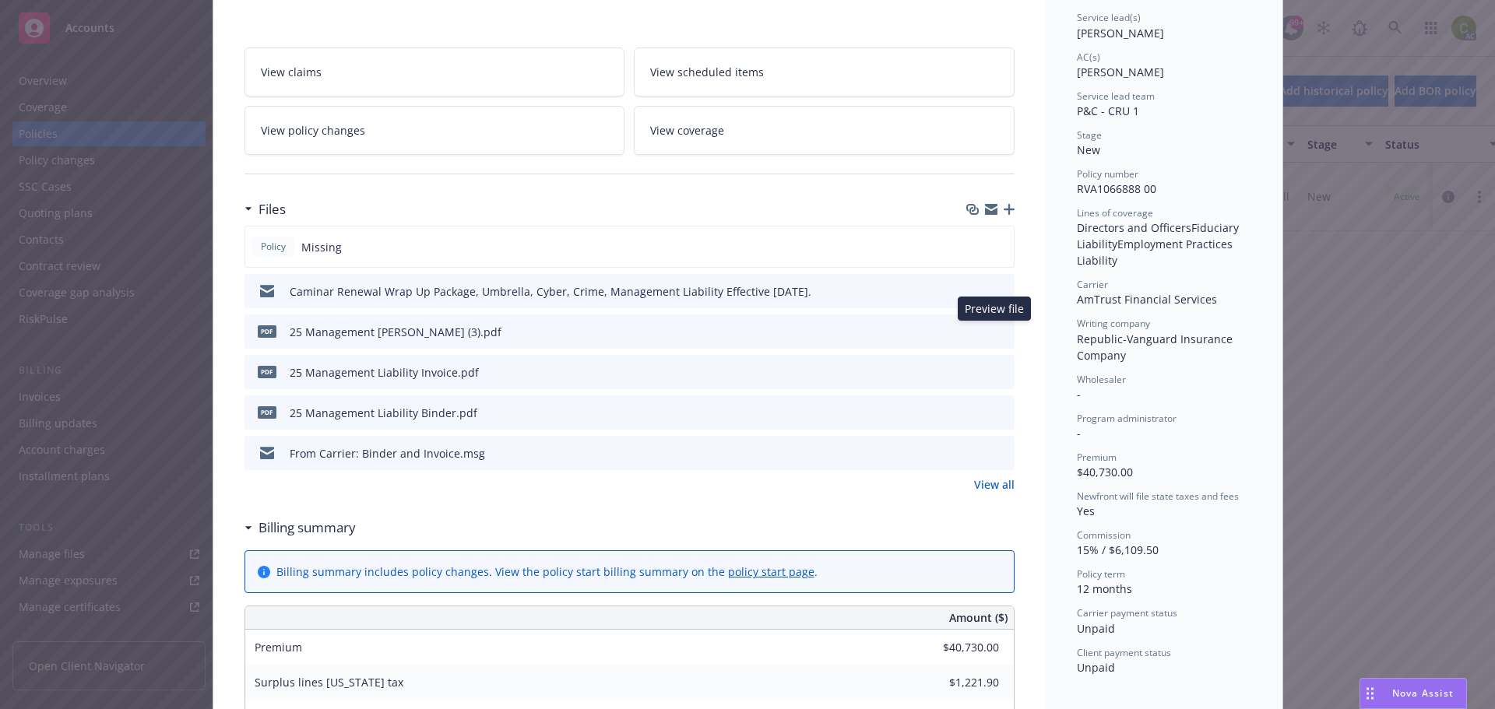
click at [996, 332] on icon "preview file" at bounding box center [1000, 331] width 14 height 11
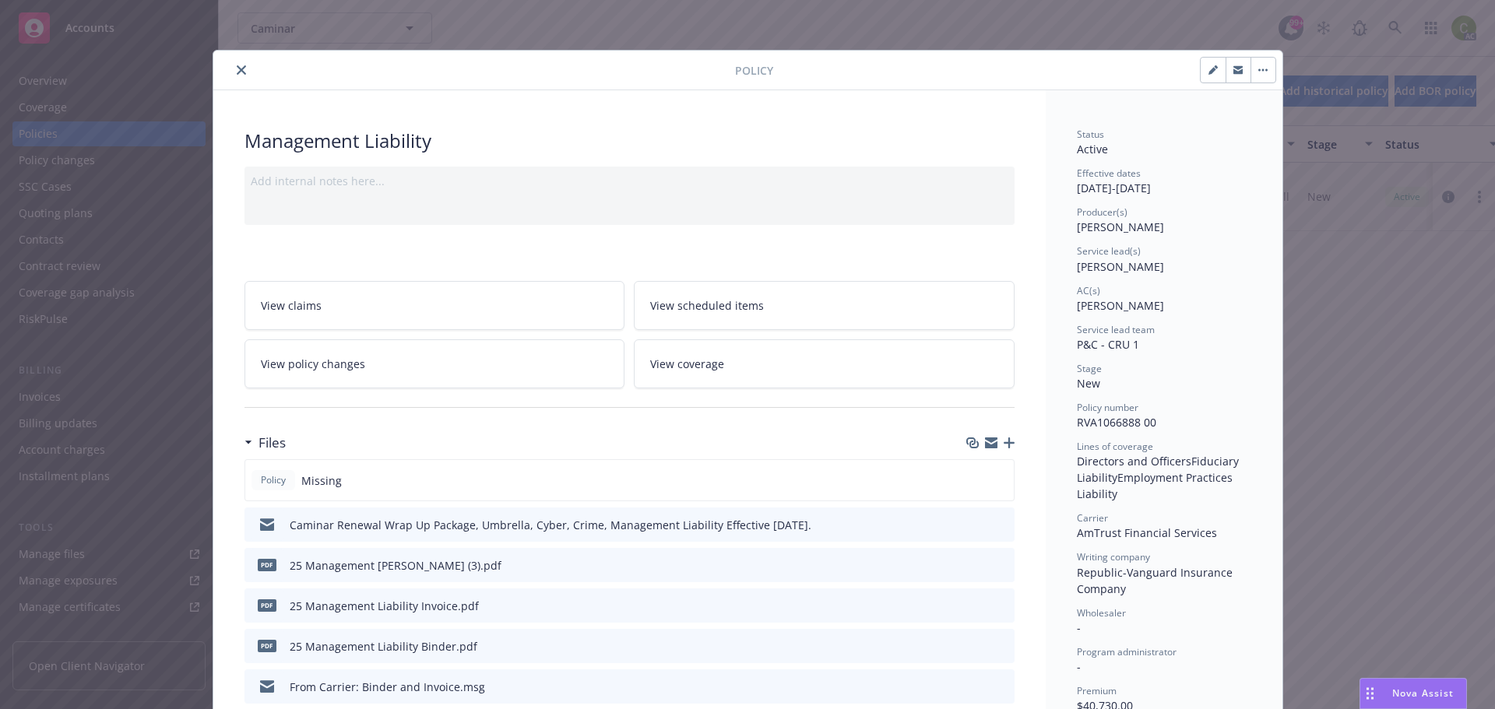
click at [1428, 699] on span "Nova Assist" at bounding box center [1424, 693] width 62 height 13
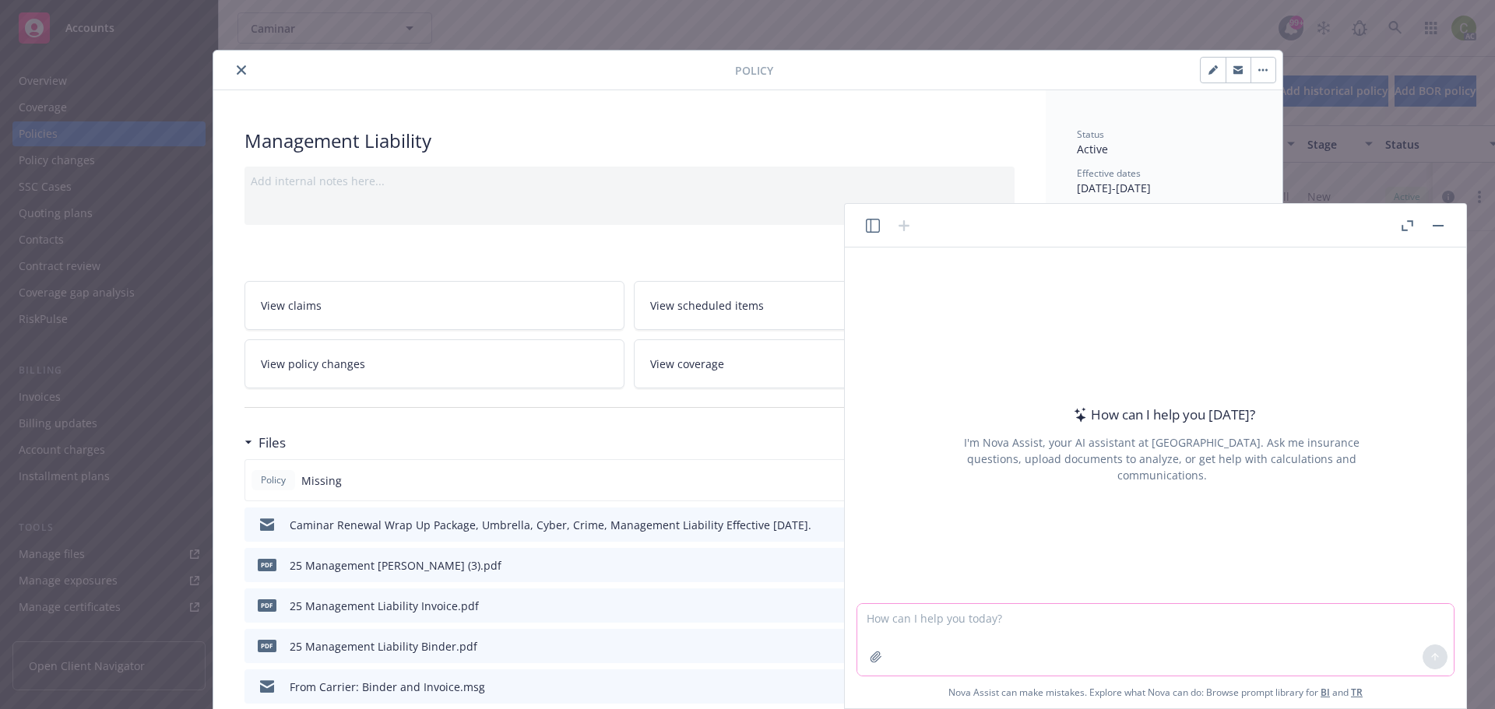
click at [1316, 624] on textarea at bounding box center [1155, 640] width 597 height 72
type textarea "difference between continuity date versus retroactive date"
